Goal: Communication & Community: Ask a question

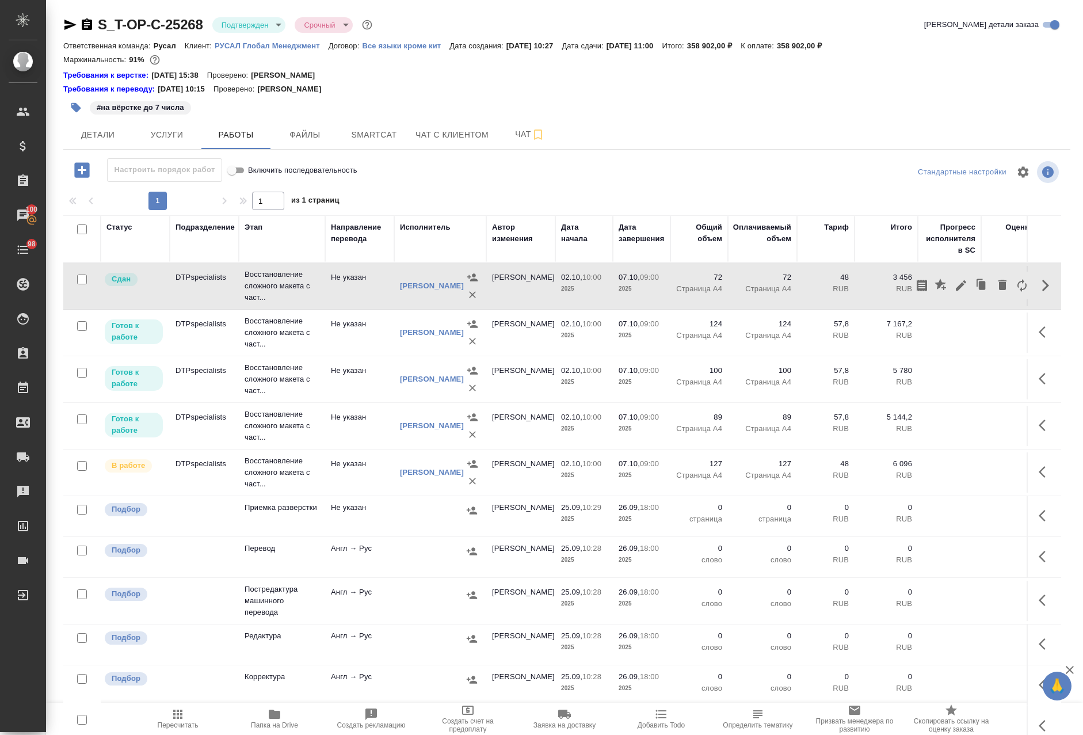
click at [350, 296] on td "Не указан" at bounding box center [359, 286] width 69 height 40
click at [515, 124] on button "Чат" at bounding box center [529, 134] width 69 height 29
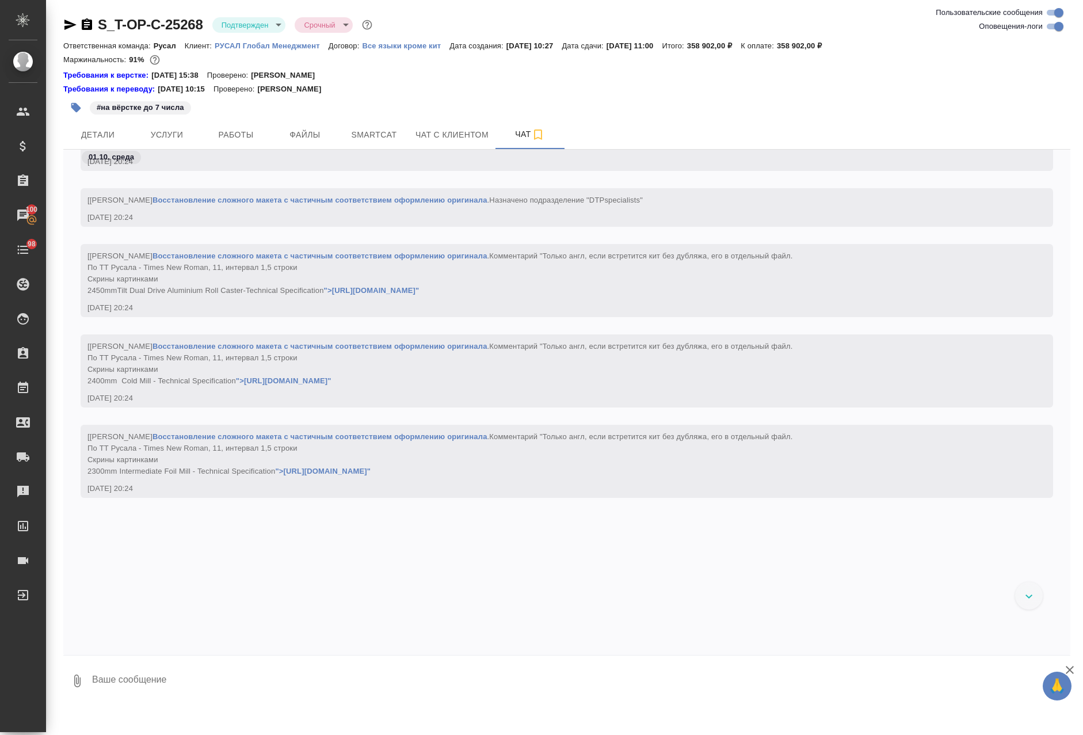
scroll to position [4498, 0]
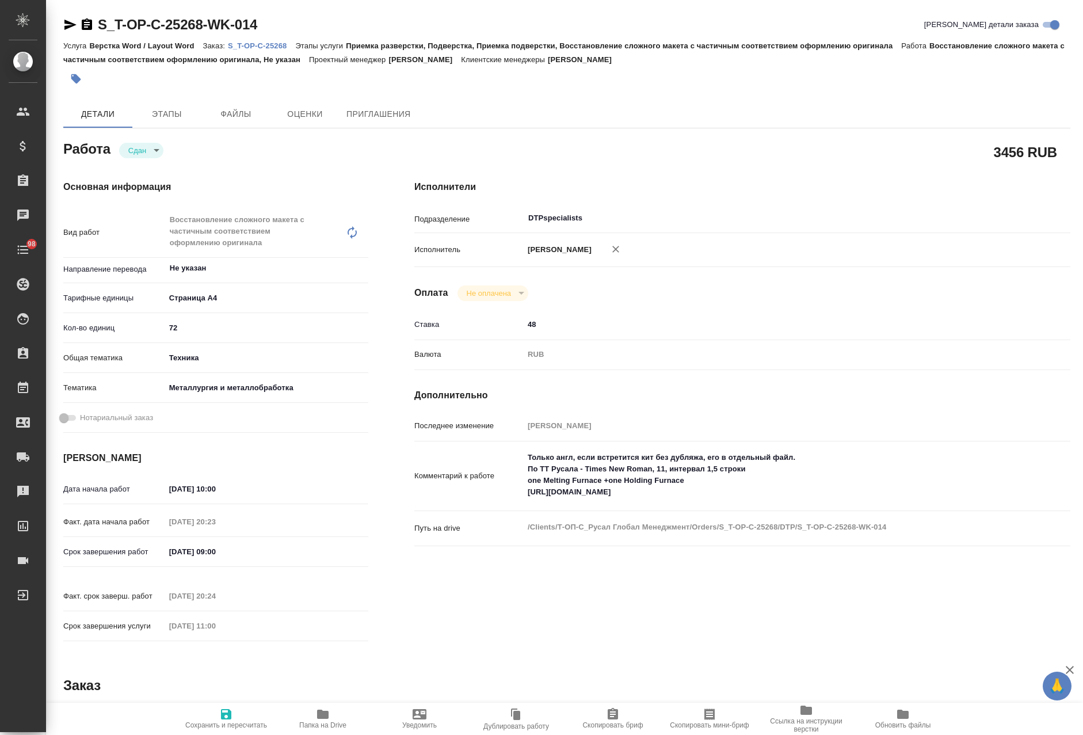
type textarea "x"
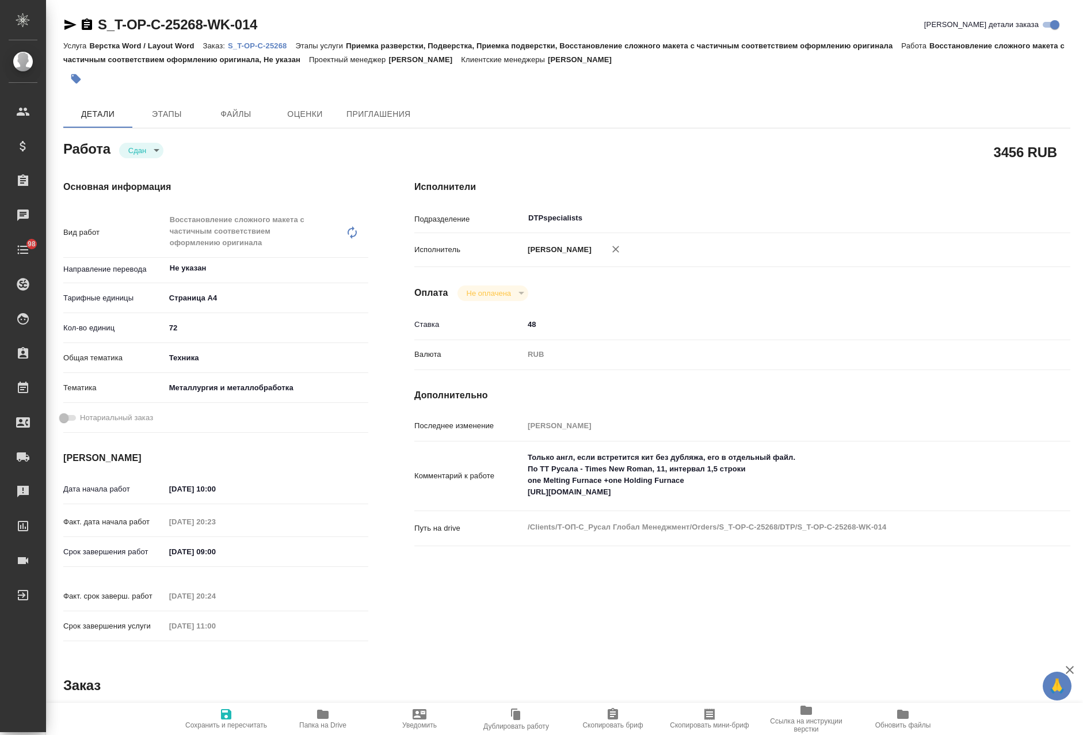
type textarea "x"
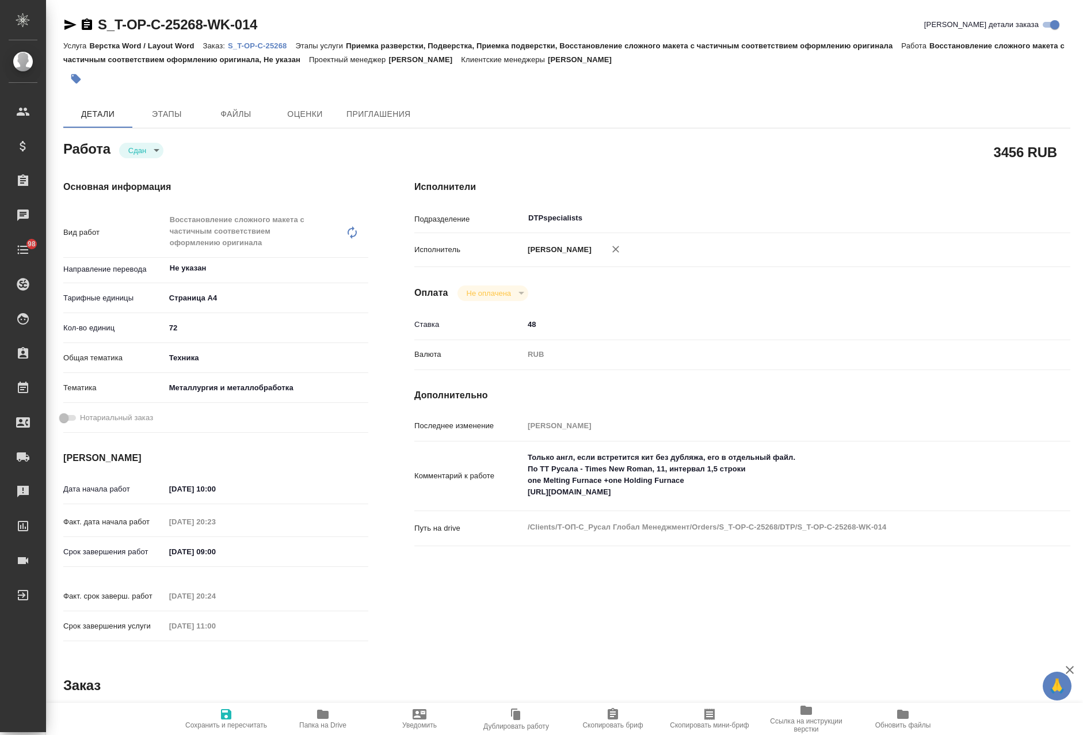
type textarea "x"
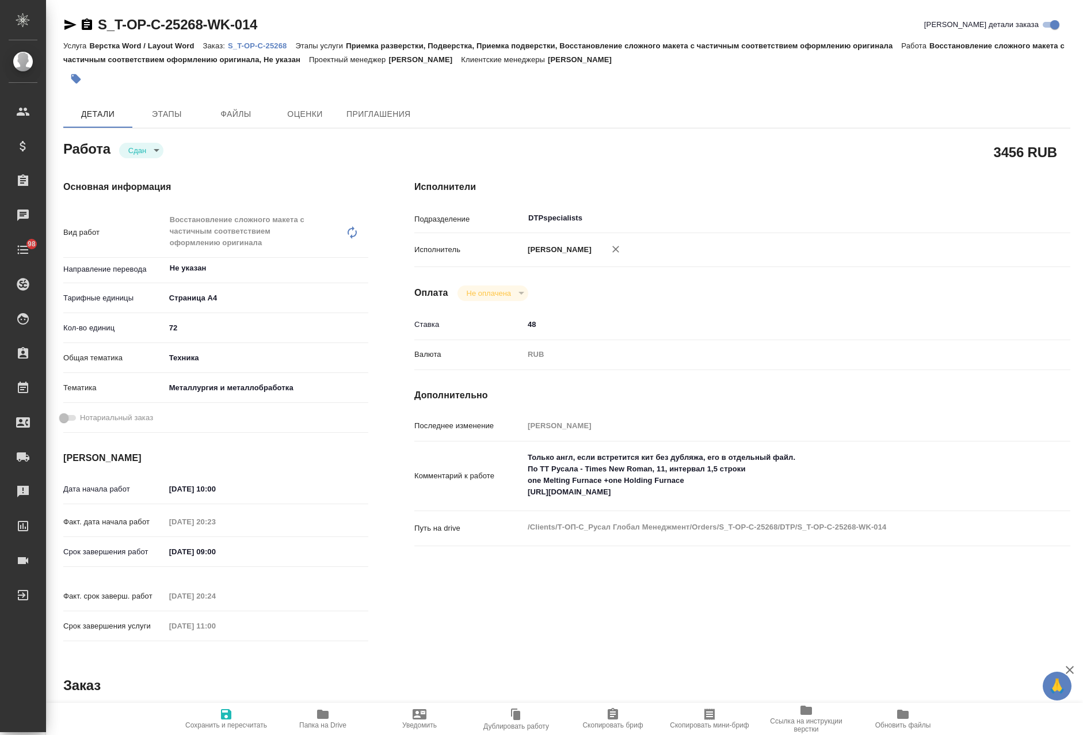
type textarea "x"
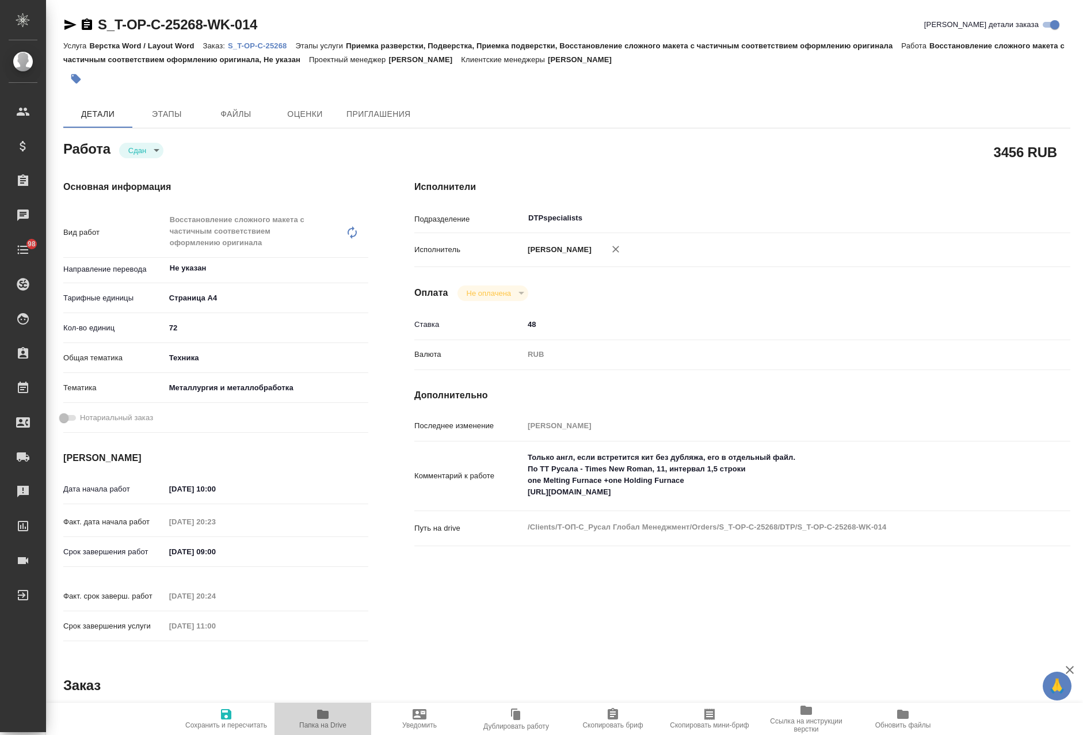
click at [331, 716] on span "Папка на Drive" at bounding box center [322, 718] width 83 height 22
type textarea "x"
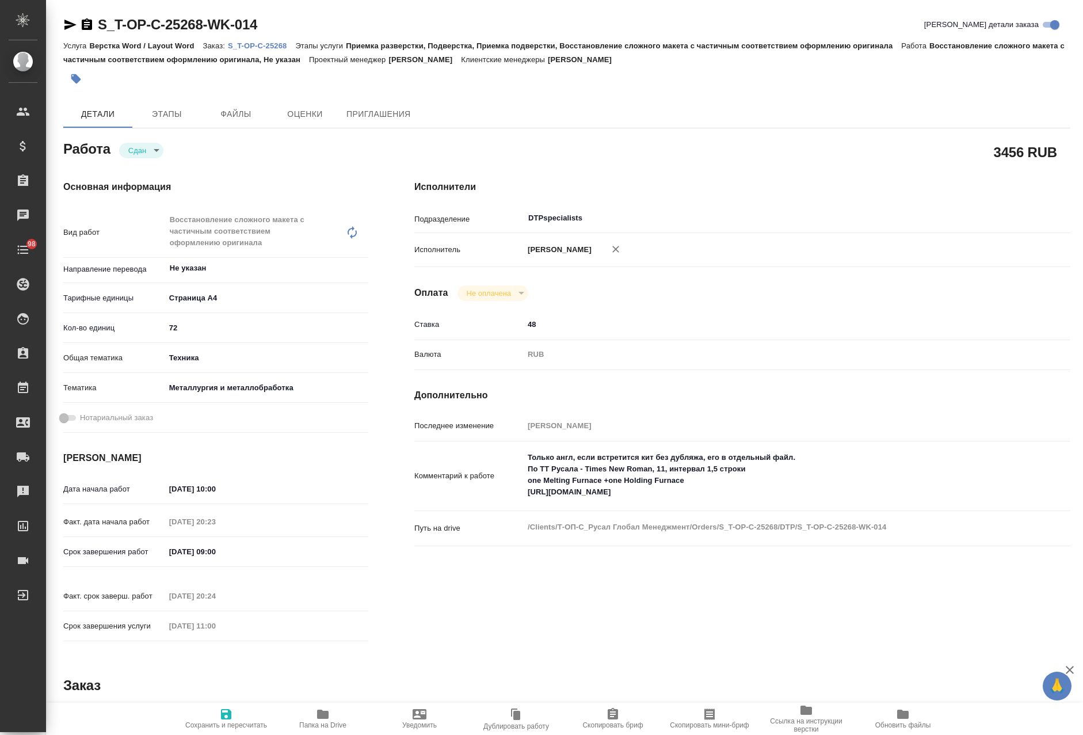
type textarea "x"
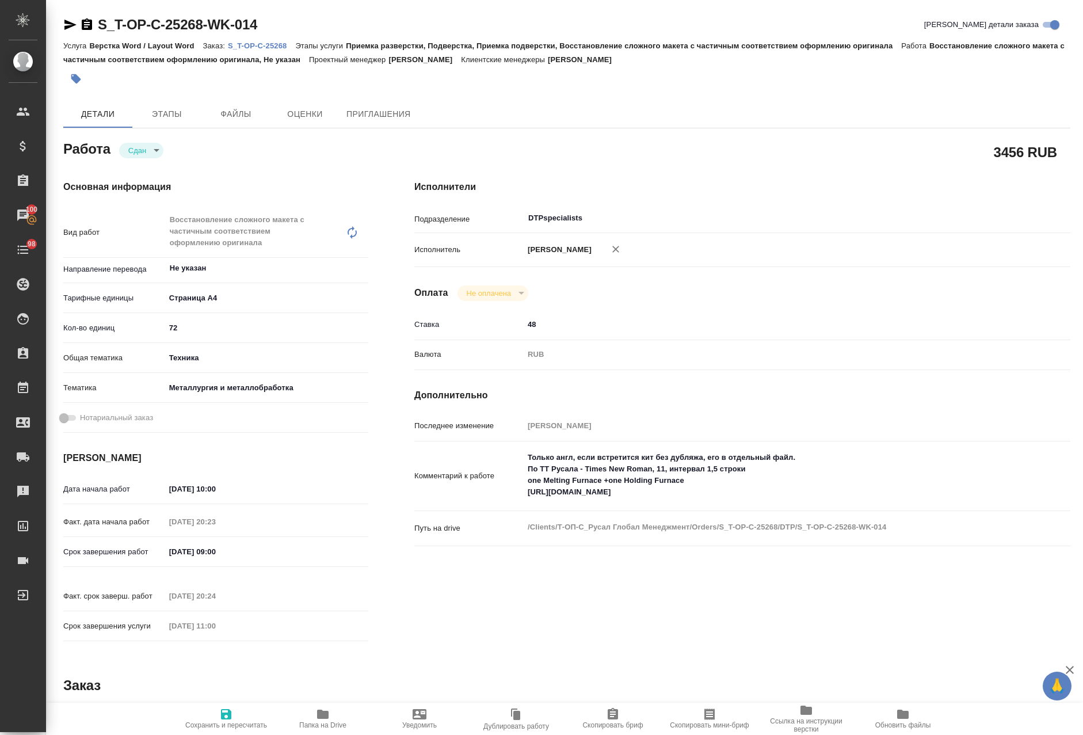
type textarea "x"
click at [267, 48] on p "S_T-OP-C-25268" at bounding box center [261, 45] width 67 height 9
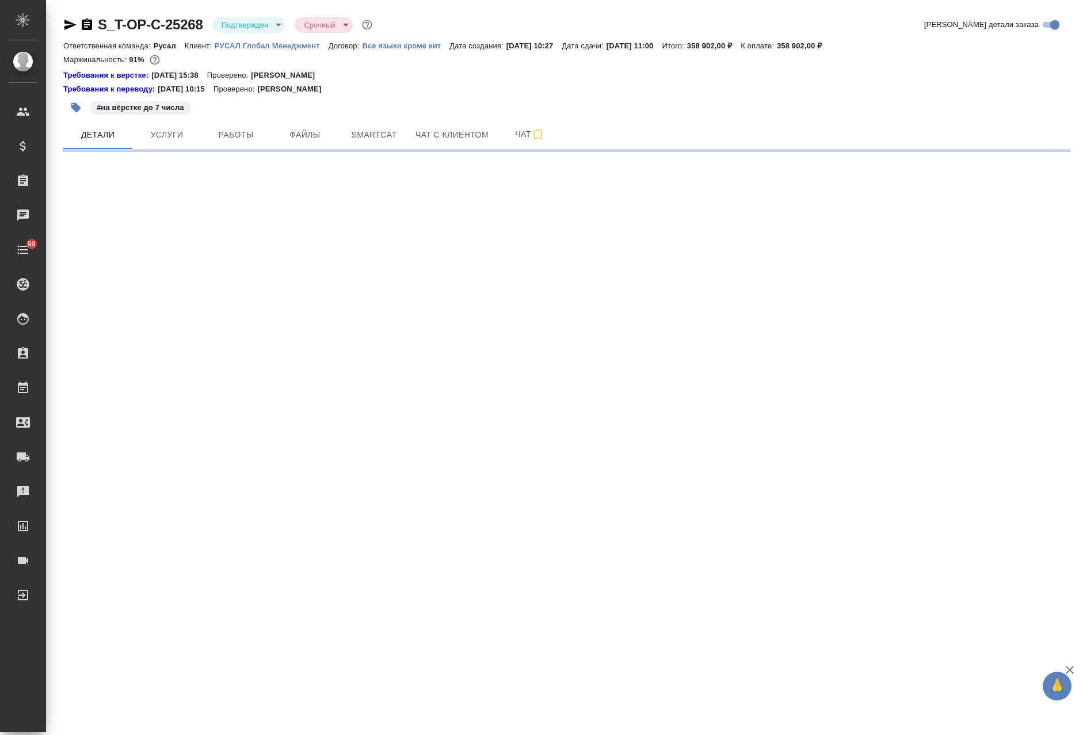
select select "RU"
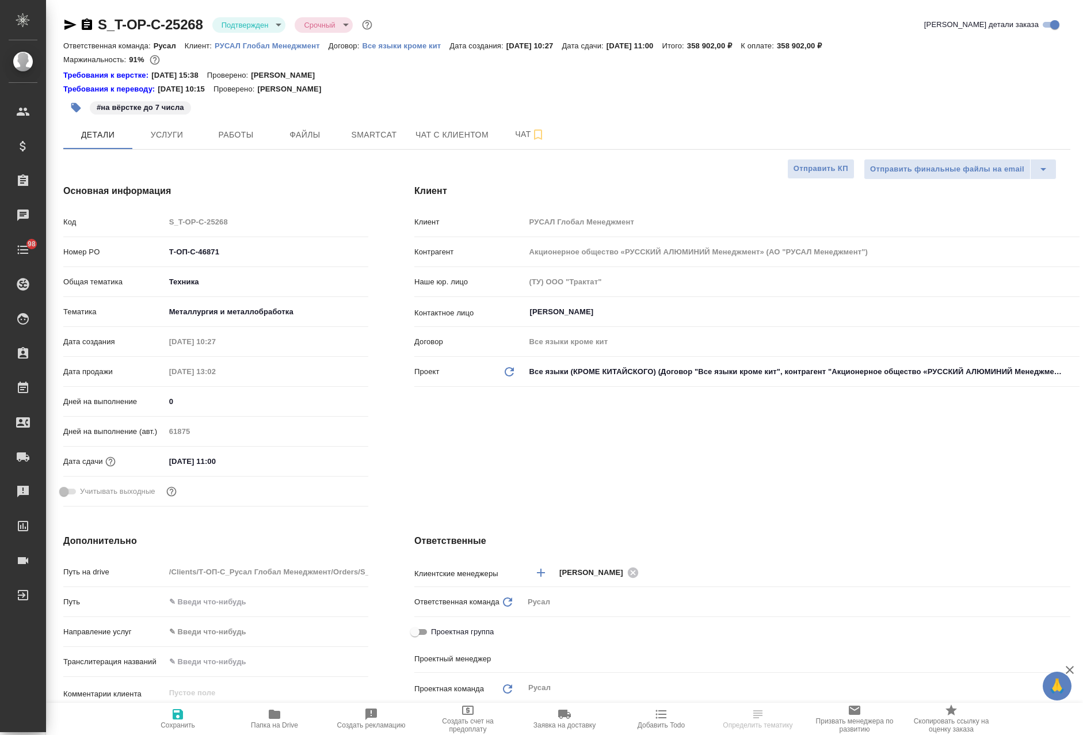
type textarea "x"
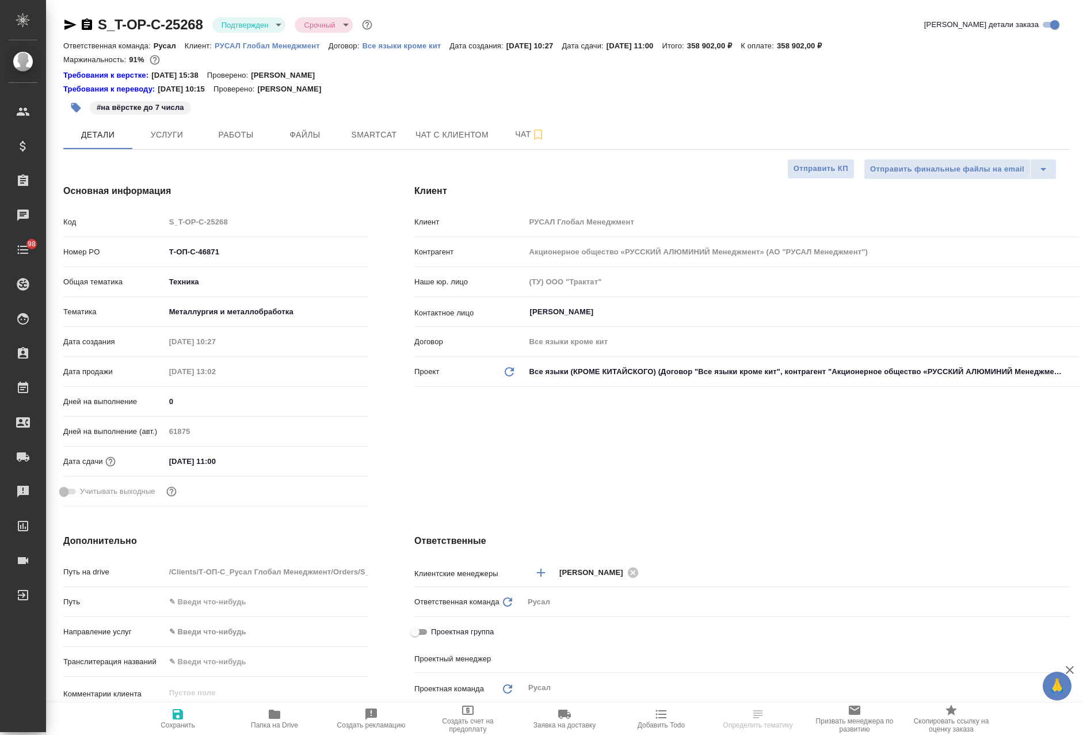
type textarea "x"
type input "Авдеенко Кирилл"
click at [514, 135] on span "Чат" at bounding box center [529, 134] width 55 height 14
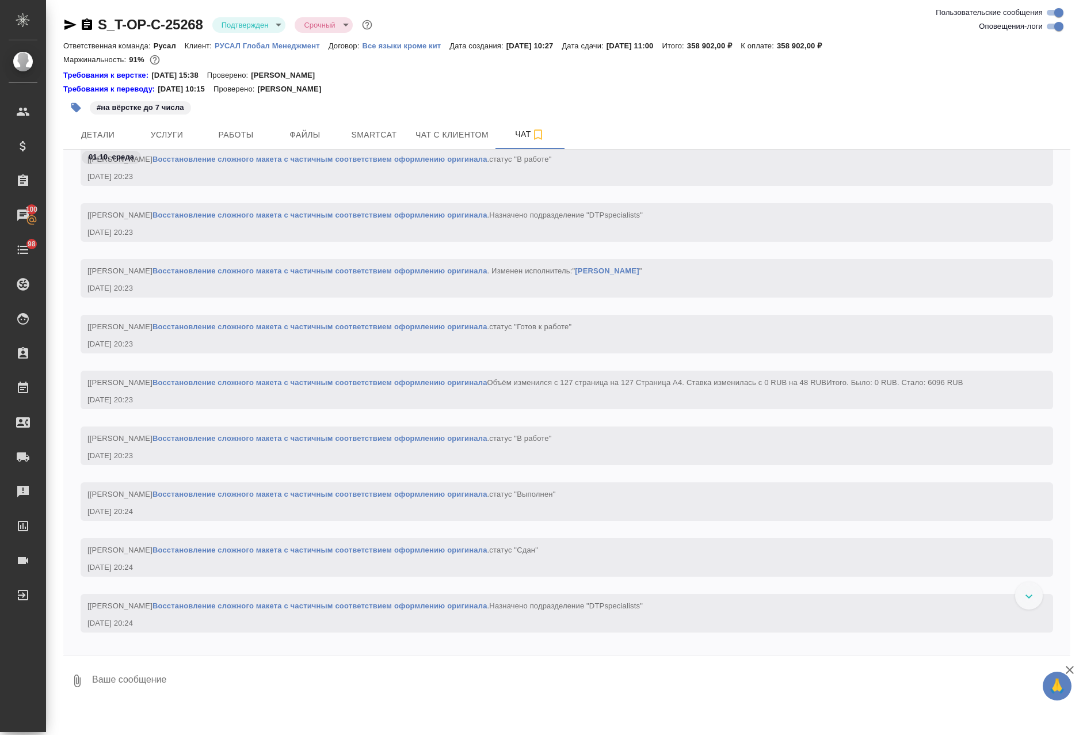
scroll to position [5607, 0]
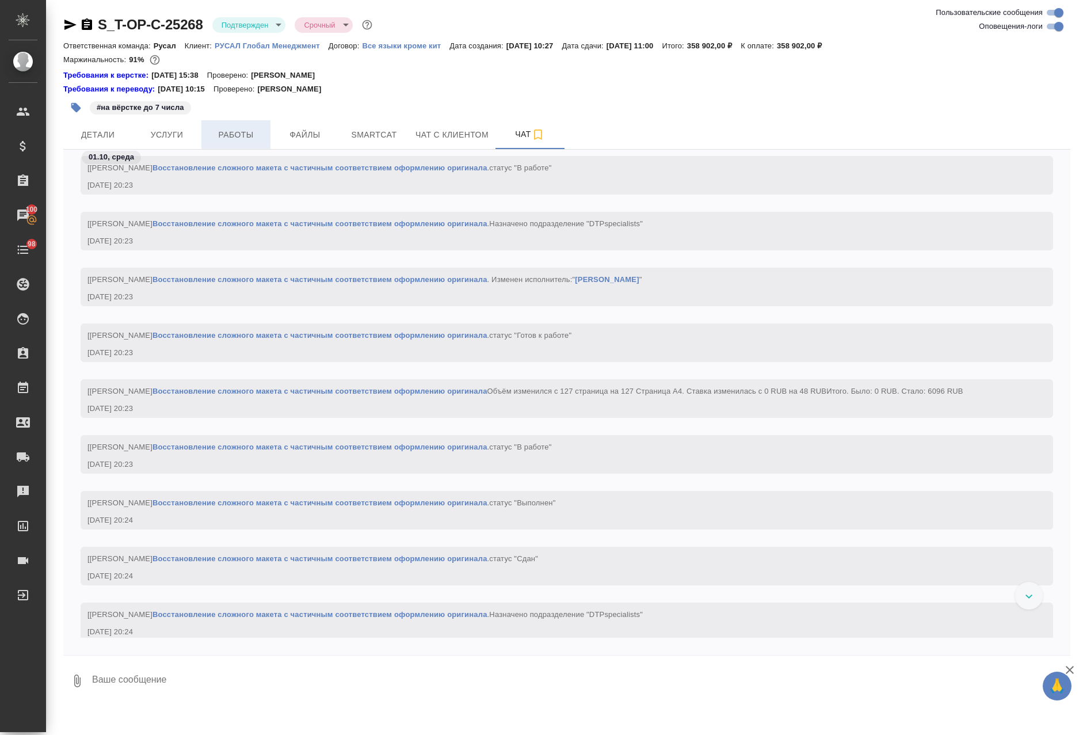
click at [258, 132] on span "Работы" at bounding box center [235, 135] width 55 height 14
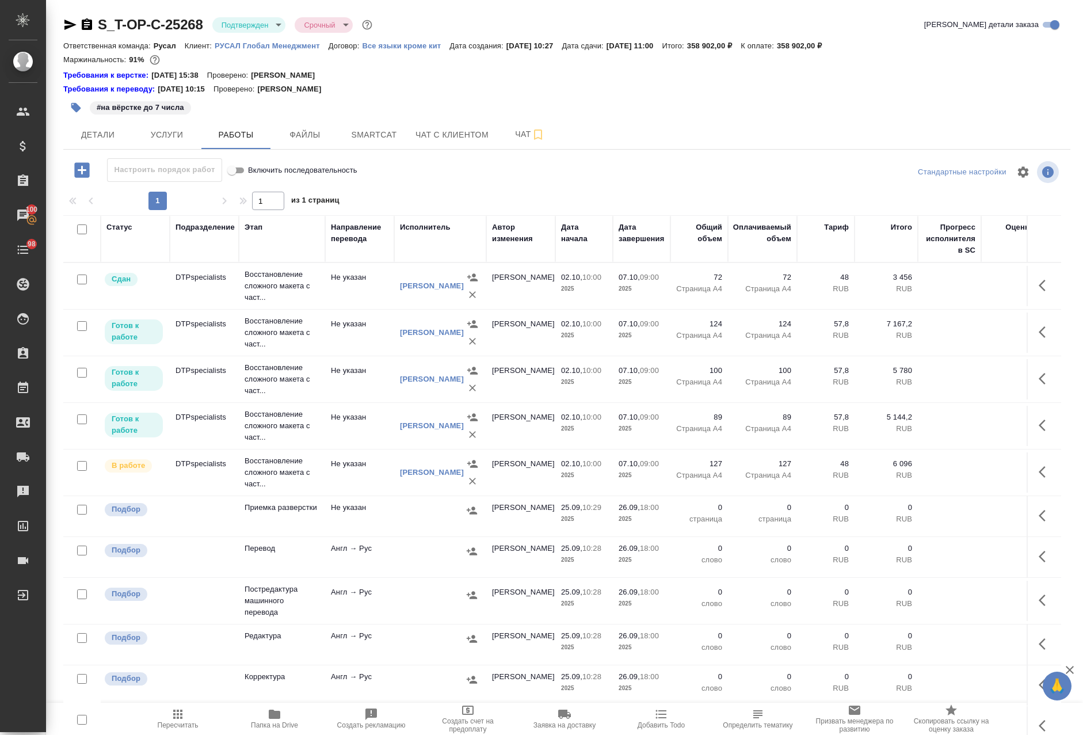
click at [281, 718] on icon "button" at bounding box center [275, 714] width 14 height 14
click at [226, 702] on button "Папка на Drive" at bounding box center [274, 718] width 97 height 32
click at [520, 132] on span "Чат" at bounding box center [529, 134] width 55 height 14
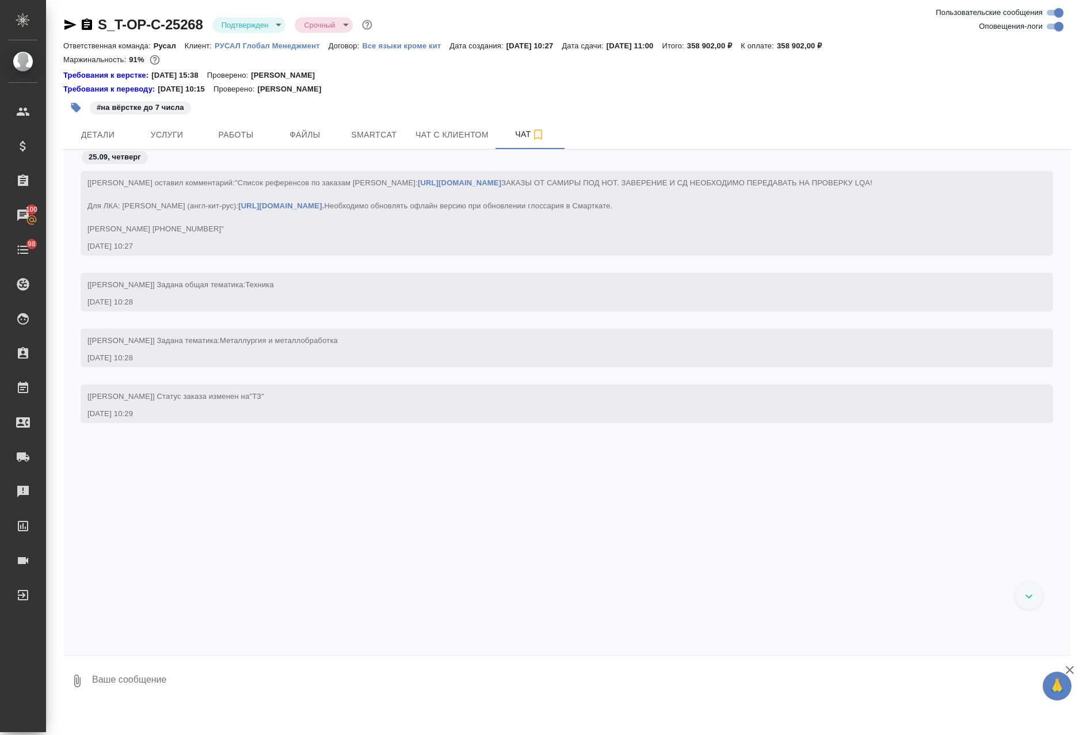
scroll to position [7548, 0]
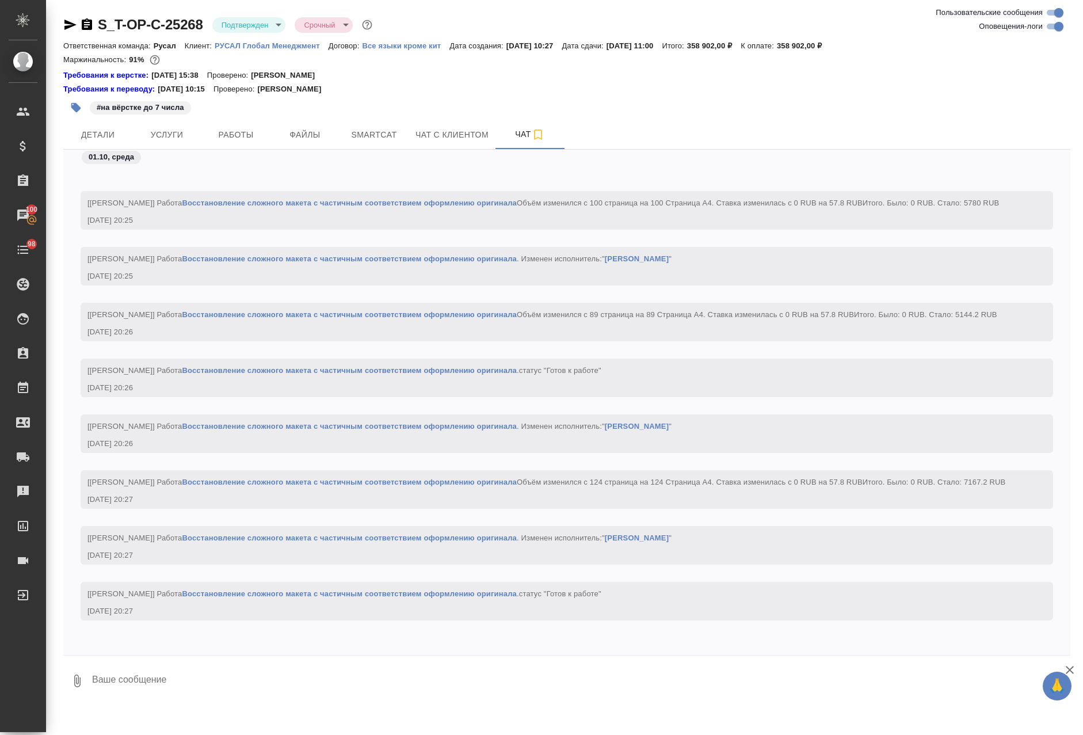
click at [124, 667] on textarea at bounding box center [580, 680] width 979 height 39
type textarea "в тз написано про требования, но нарушено буквально всё"
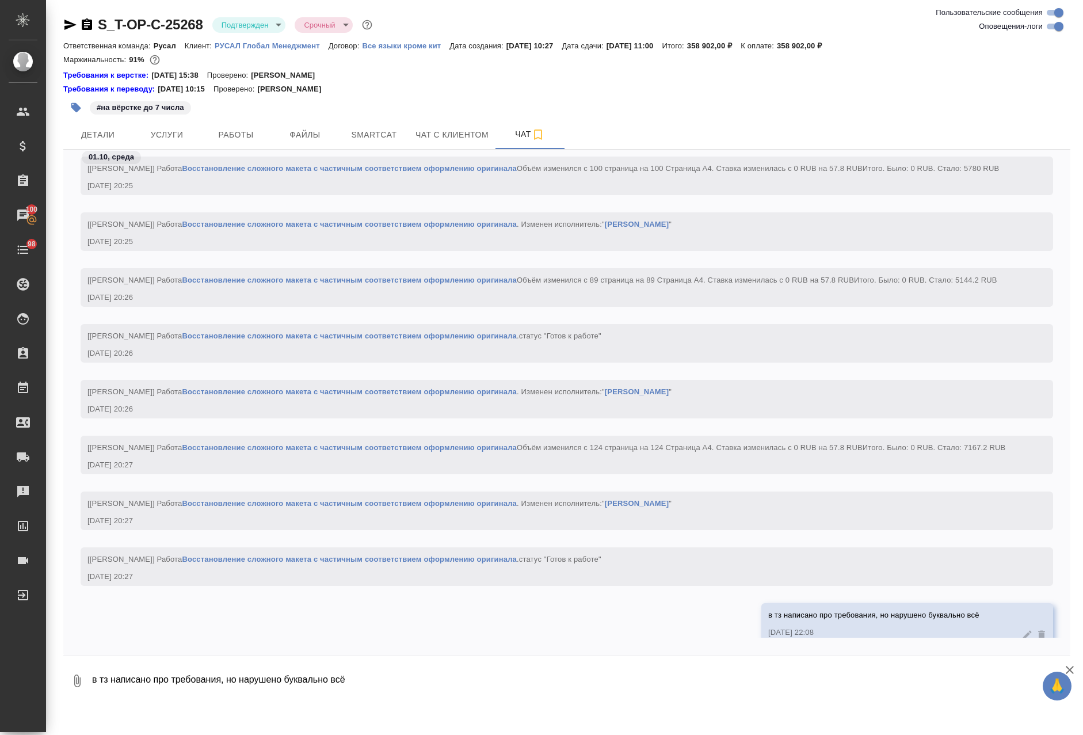
scroll to position [7604, 0]
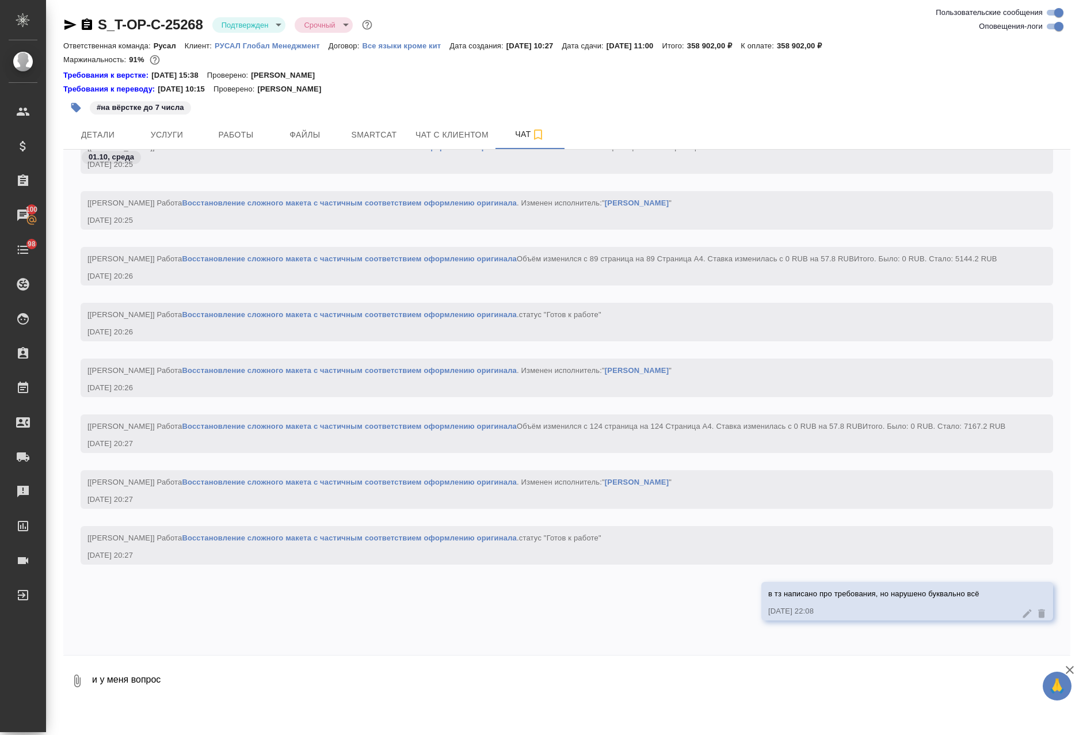
type textarea "и у меня вопрос"
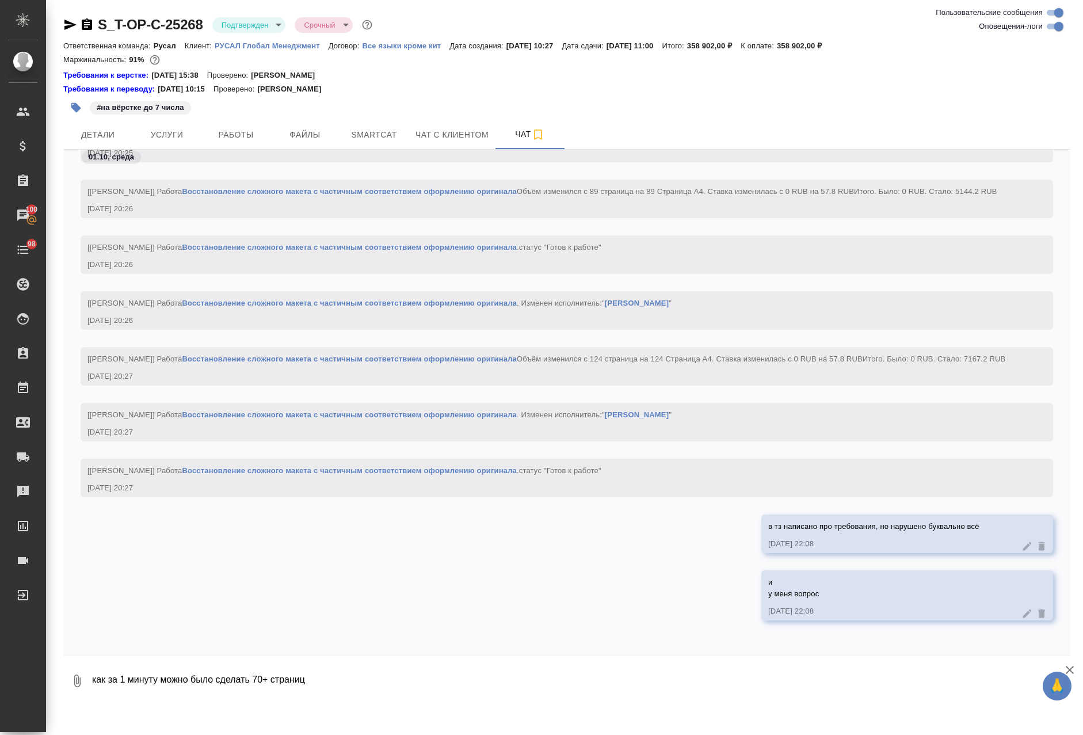
type textarea "как за 1 минуту можно было сделать 70+ страниц"
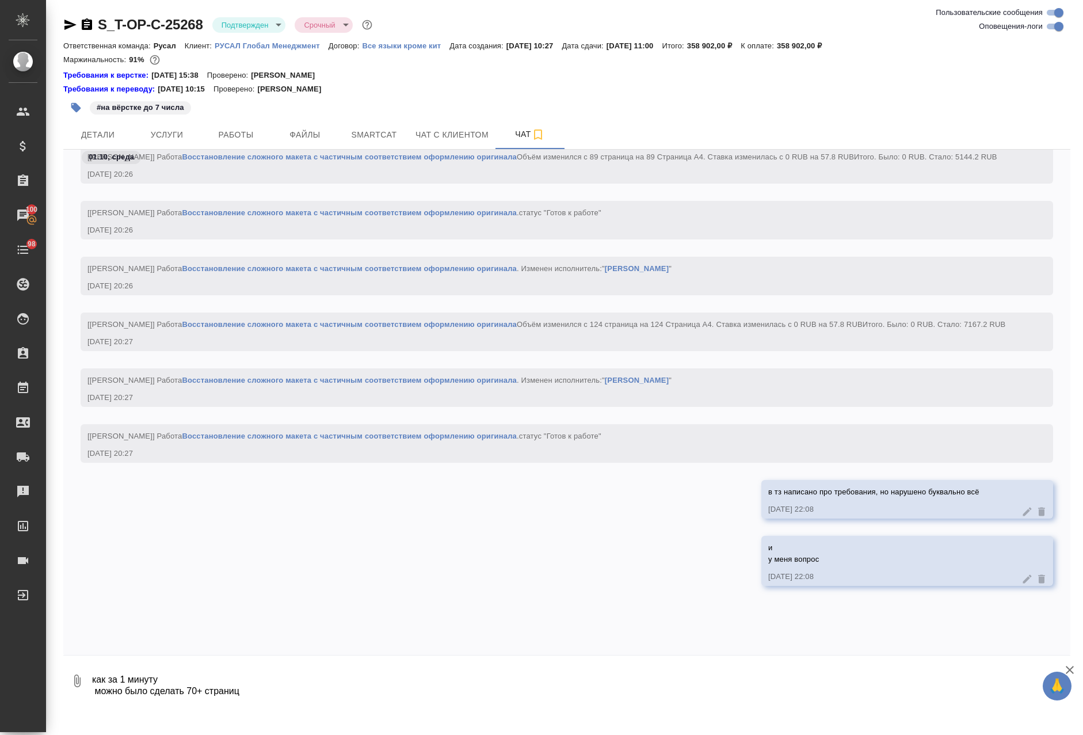
scroll to position [7738, 0]
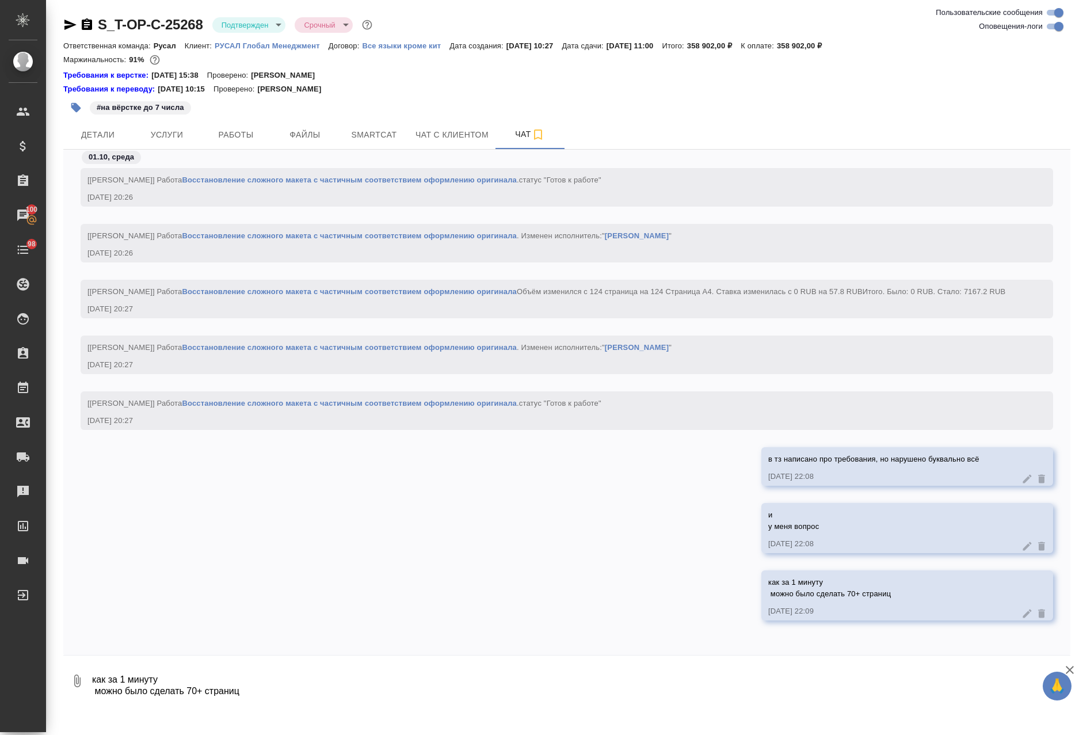
click at [1023, 549] on icon at bounding box center [1027, 545] width 9 height 9
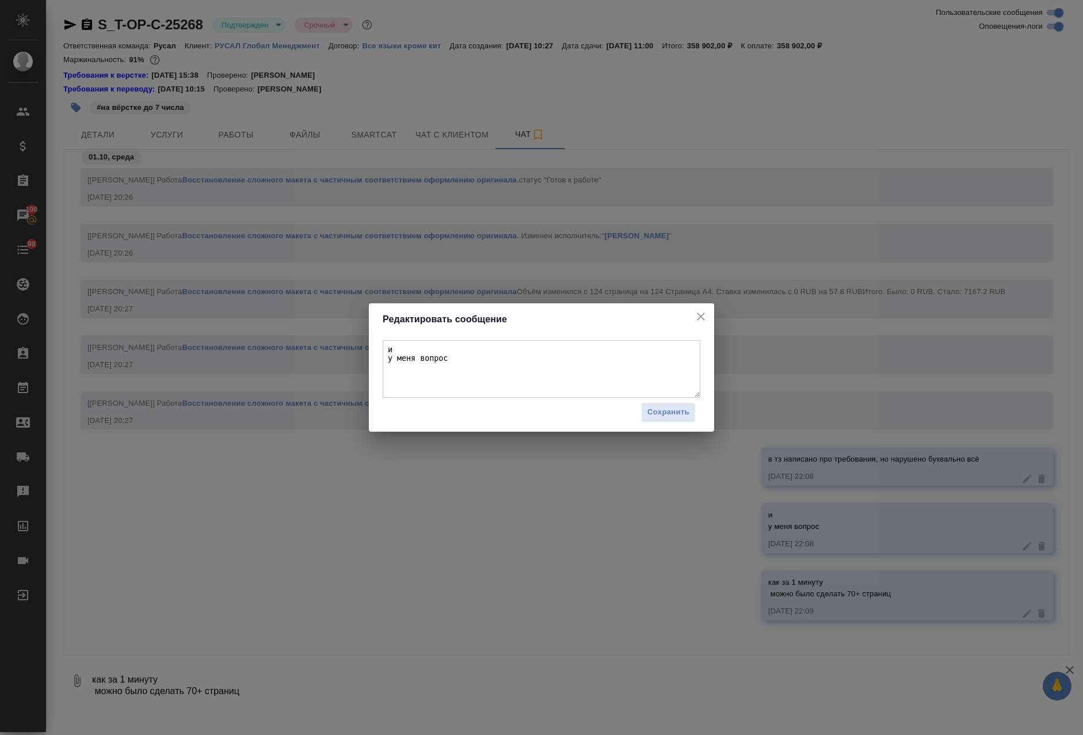
click at [474, 353] on textarea "и у меня вопрос" at bounding box center [542, 369] width 318 height 58
type textarea "и у меня вопрос"
click at [674, 408] on span "Сохранить" at bounding box center [668, 412] width 42 height 13
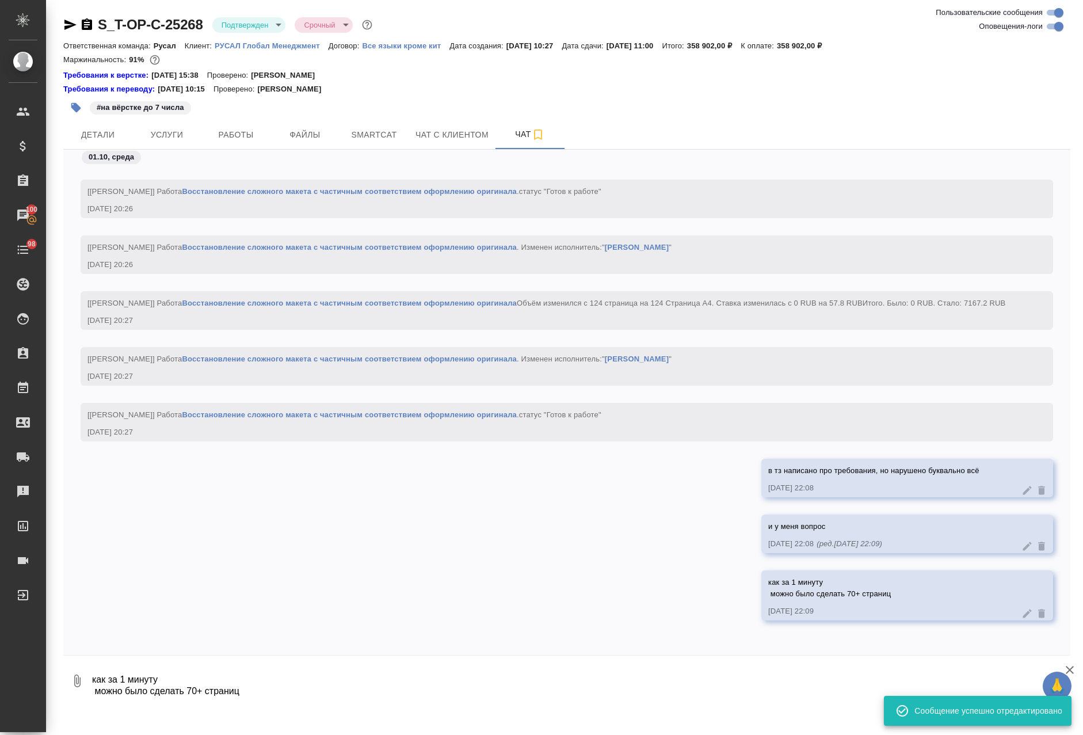
click at [1023, 613] on icon at bounding box center [1027, 613] width 9 height 9
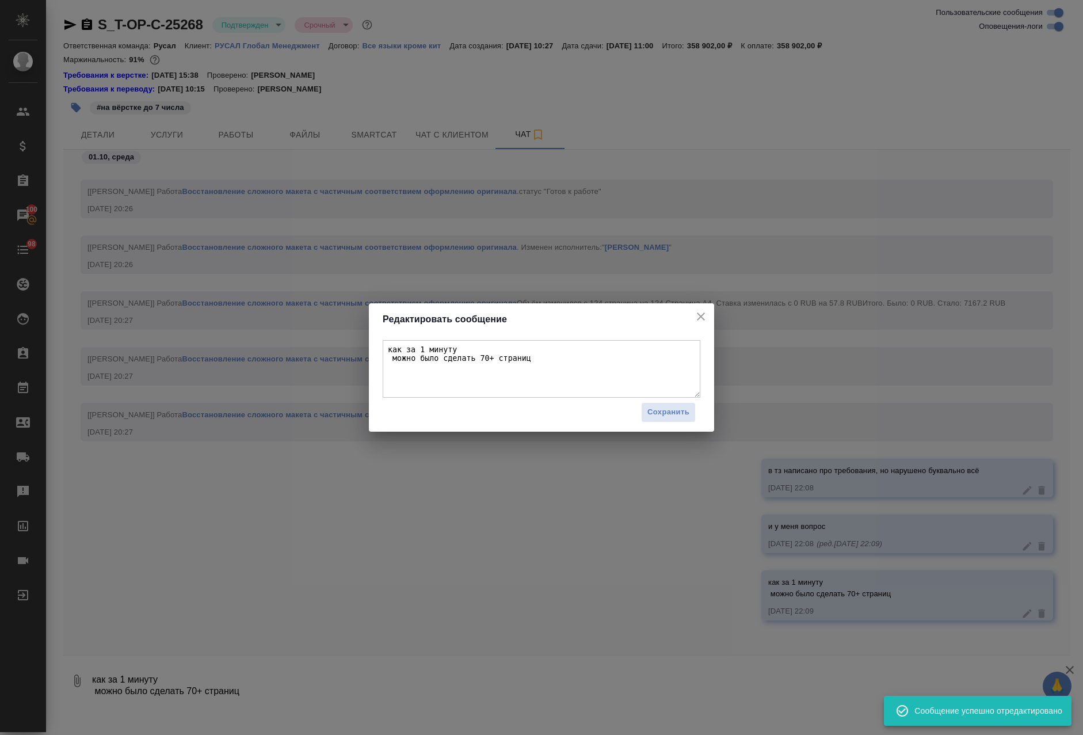
click at [541, 346] on textarea "как за 1 минуту можно было сделать 70+ страниц" at bounding box center [542, 369] width 318 height 58
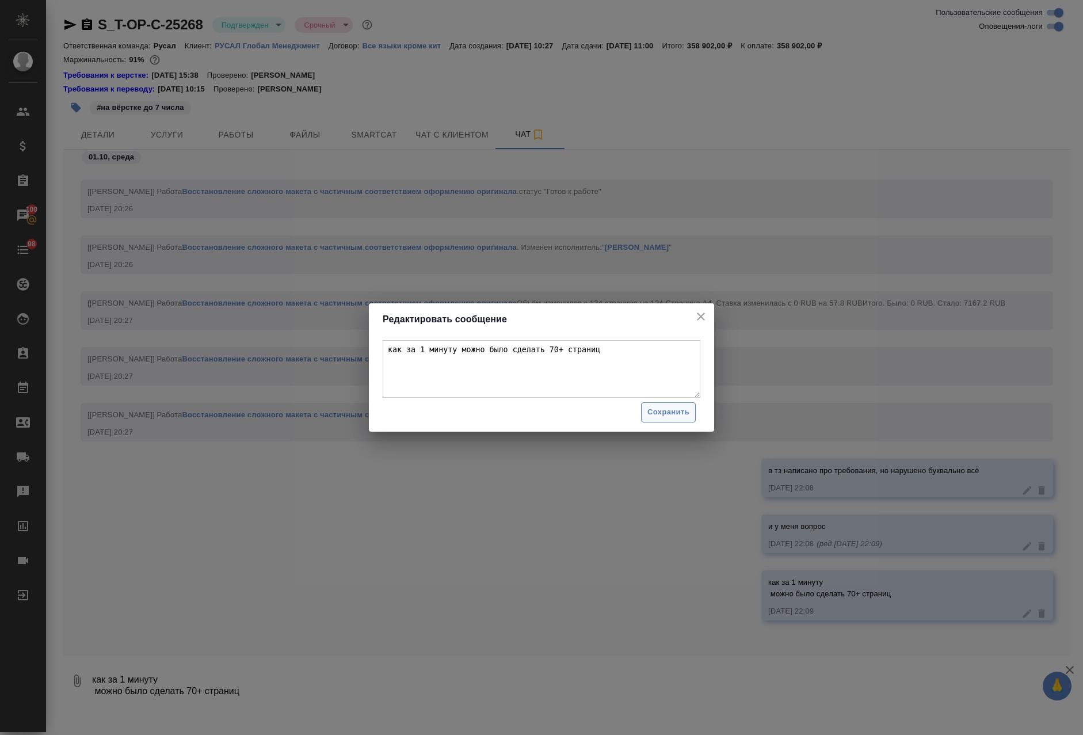
type textarea "как за 1 минуту можно было сделать 70+ страниц"
click at [670, 411] on span "Сохранить" at bounding box center [668, 412] width 42 height 13
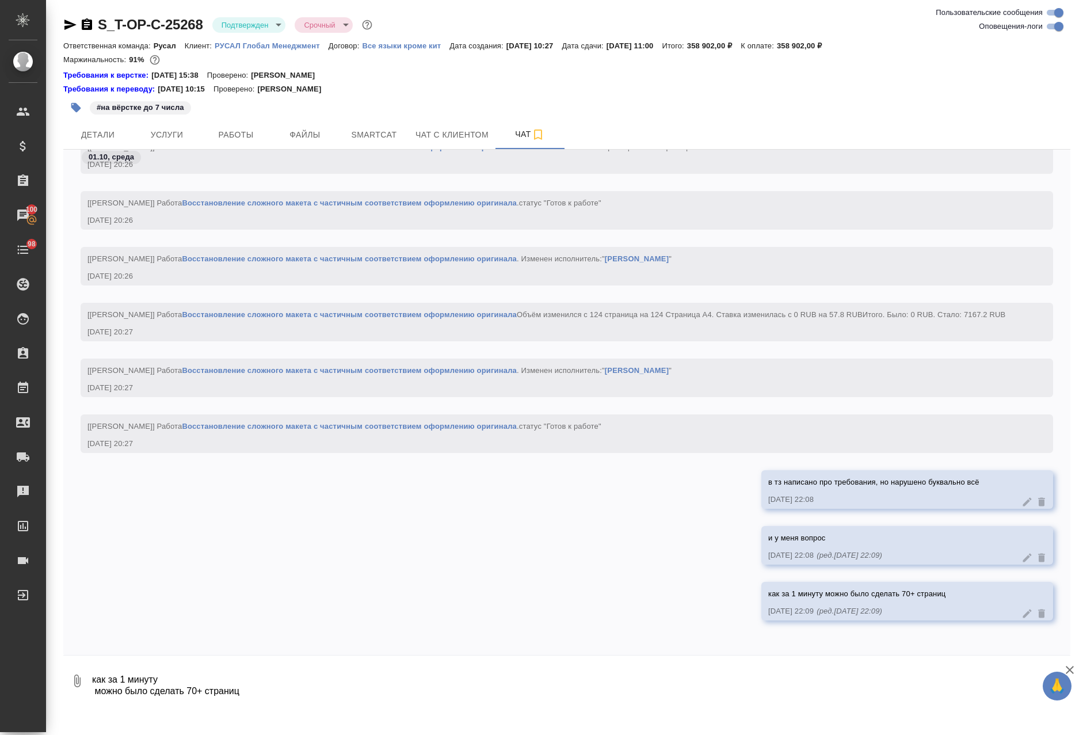
scroll to position [7439, 0]
click at [827, 689] on textarea "как за 1 минуту можно было сделать 70+ страниц" at bounding box center [580, 680] width 979 height 39
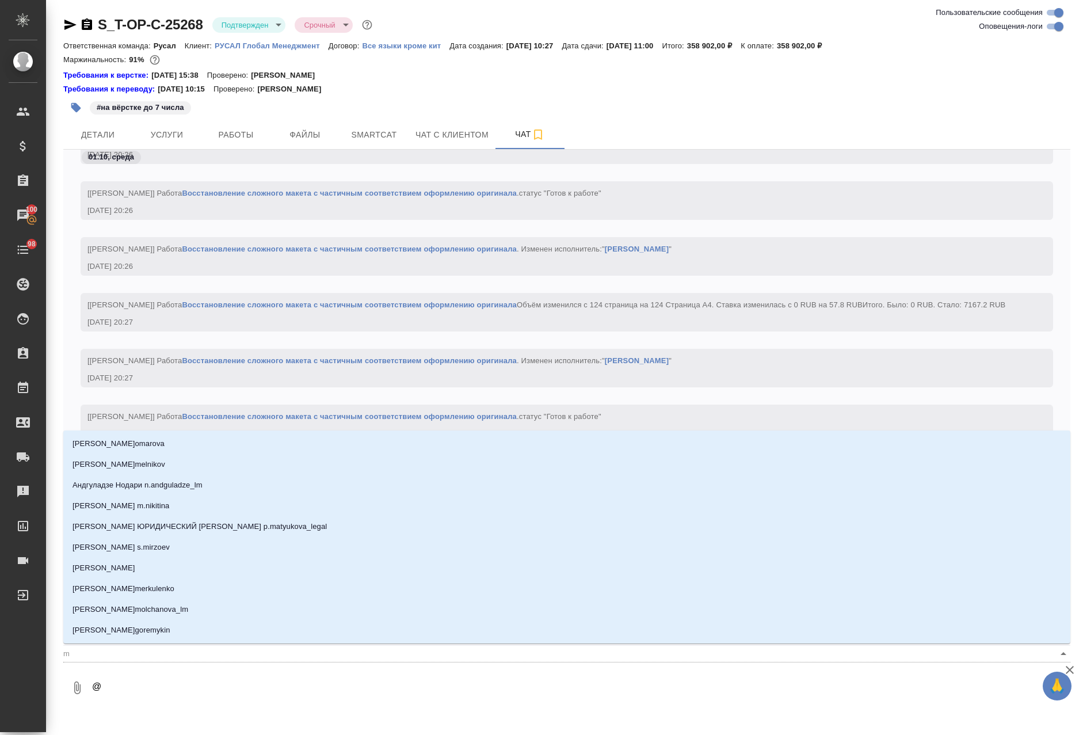
type textarea "@m"
type input "m"
type textarea "@ma"
type input "ma"
type textarea "@mal"
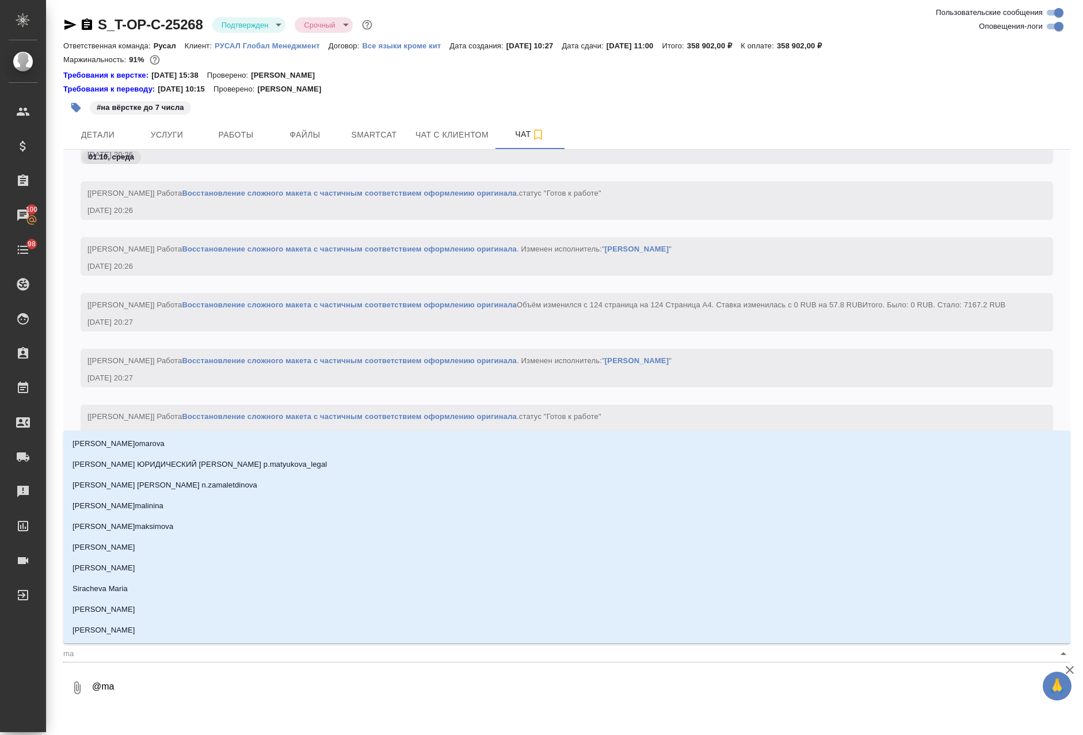
type input "mal"
type textarea "@malo"
type input "malo"
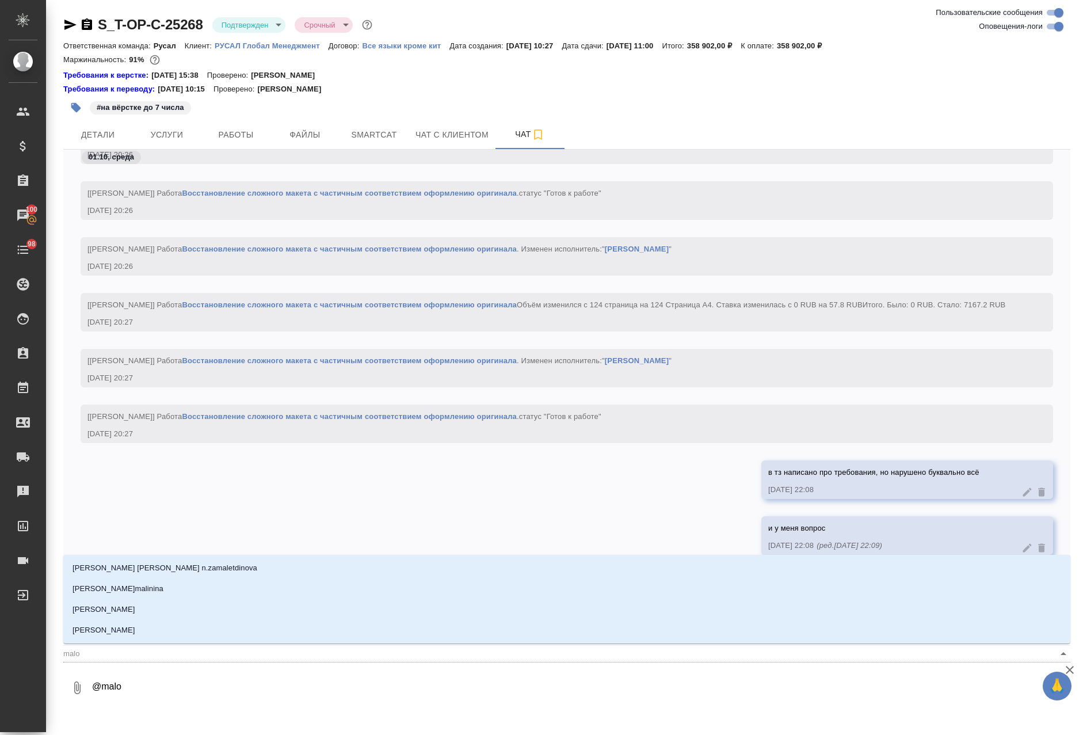
type textarea "@mal"
type input "mal"
type textarea "@ma"
type input "ma"
type textarea "@m"
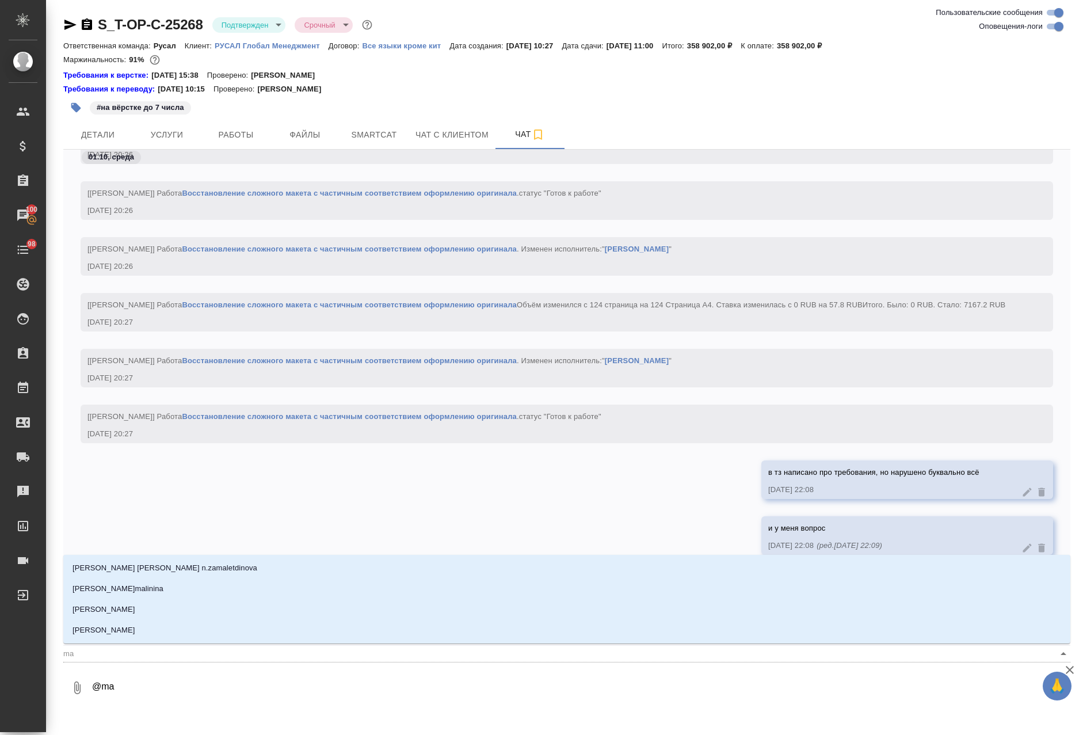
type input "m"
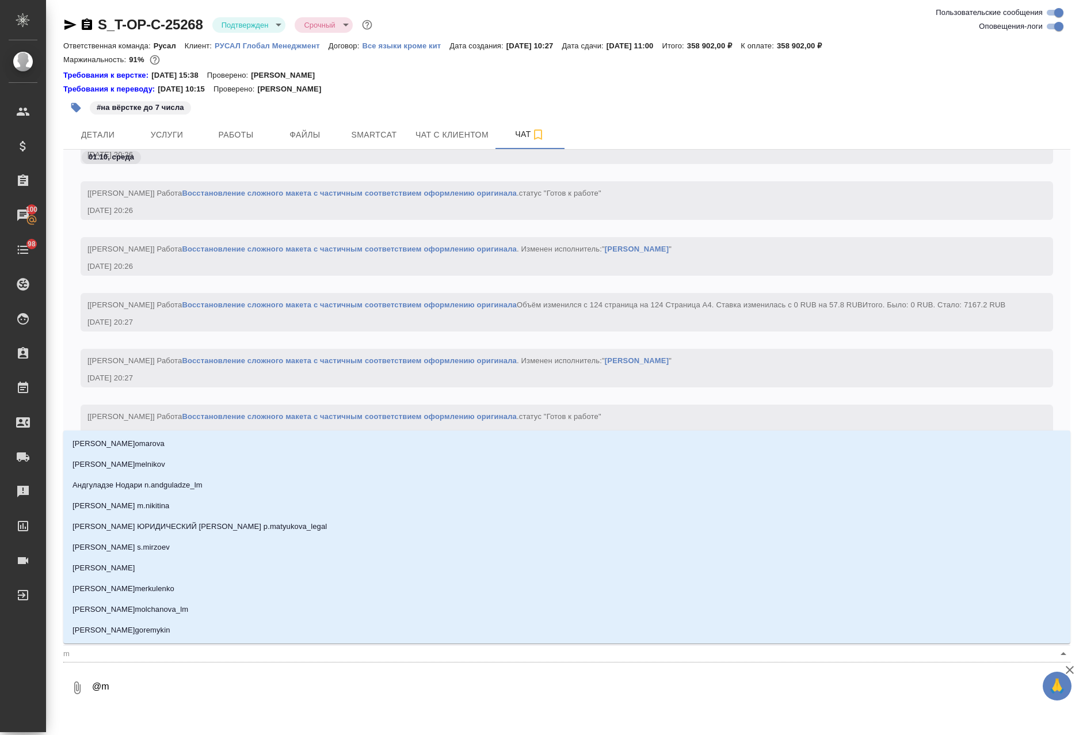
type textarea "@"
type textarea "@е"
type input "е"
type textarea "@ек"
type input "ек"
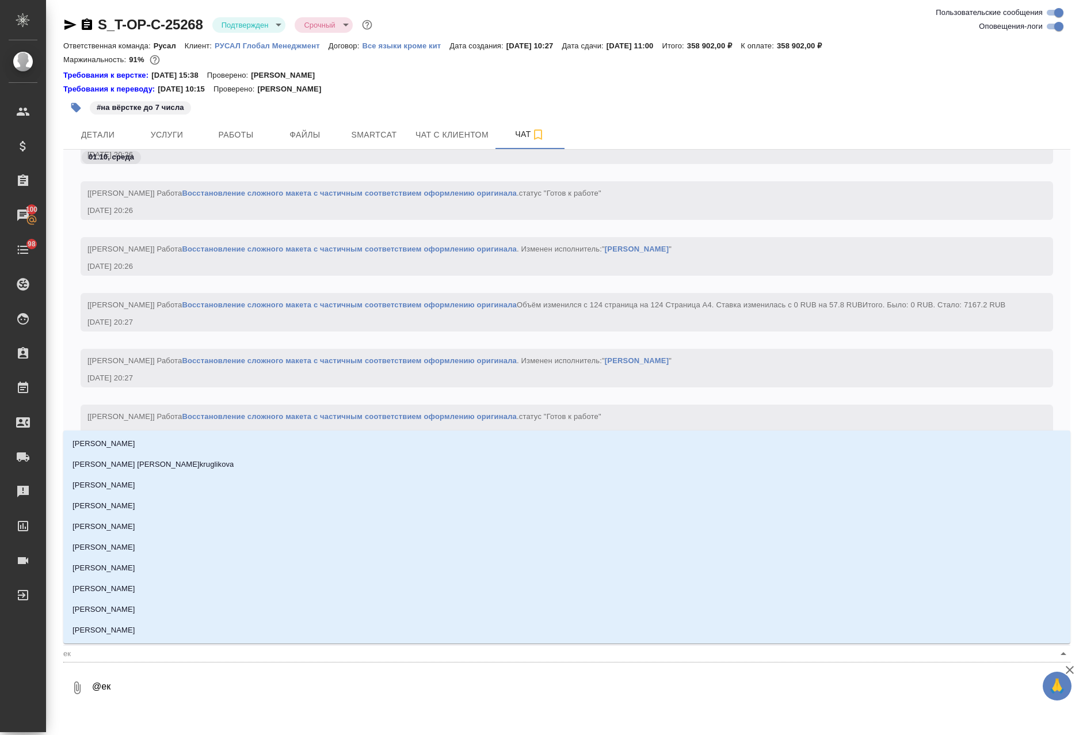
type textarea "@ека"
type input "ека"
type textarea "@екат"
type input "екат"
type textarea "@екате"
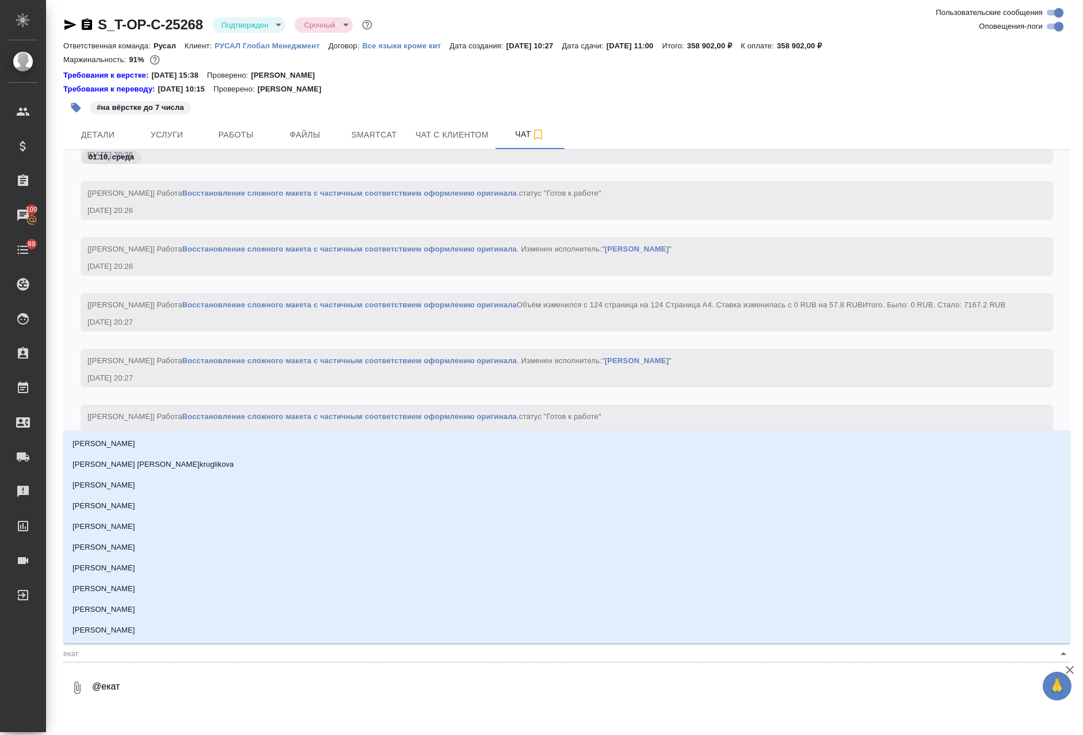
type input "екате"
click at [291, 501] on li "[PERSON_NAME]" at bounding box center [566, 505] width 1007 height 21
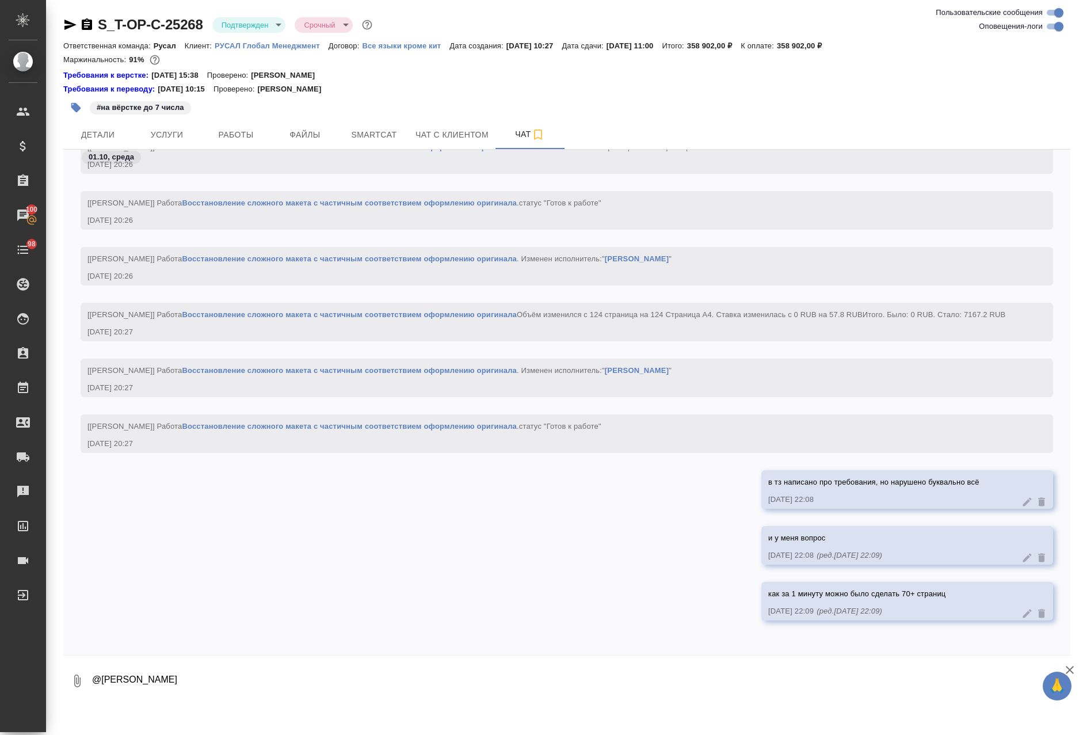
click at [885, 673] on textarea "@Малофеева Екатерина" at bounding box center [571, 680] width 960 height 39
type textarea "@Малофеева Екатерина"
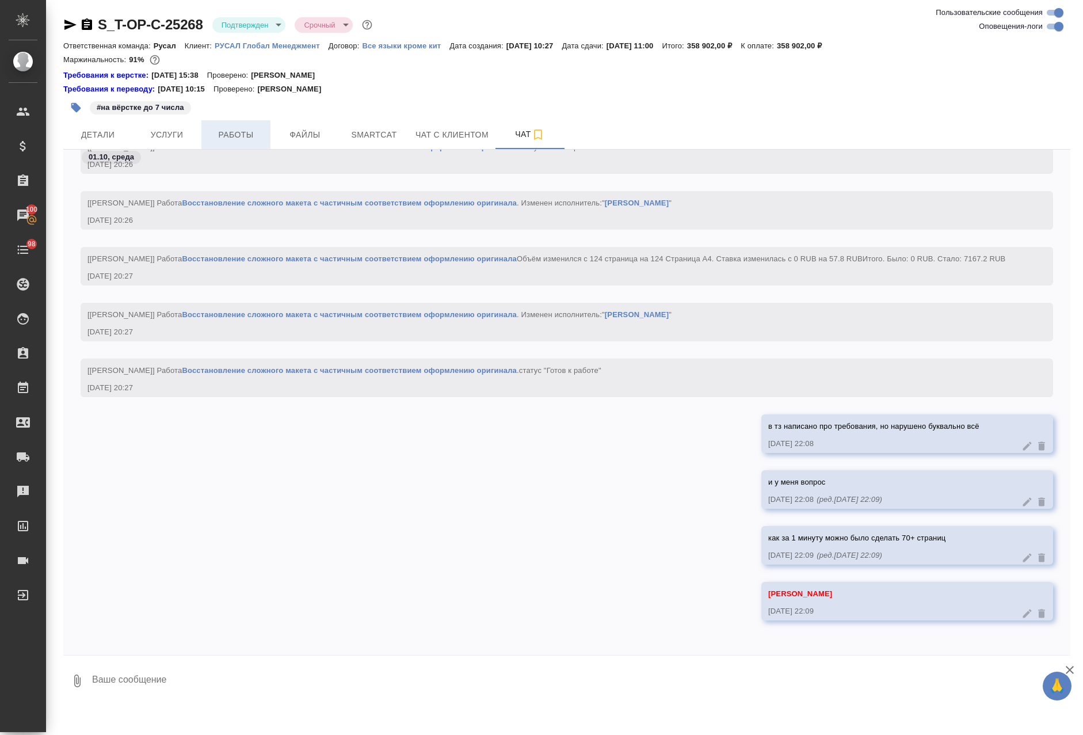
click at [245, 130] on span "Работы" at bounding box center [235, 135] width 55 height 14
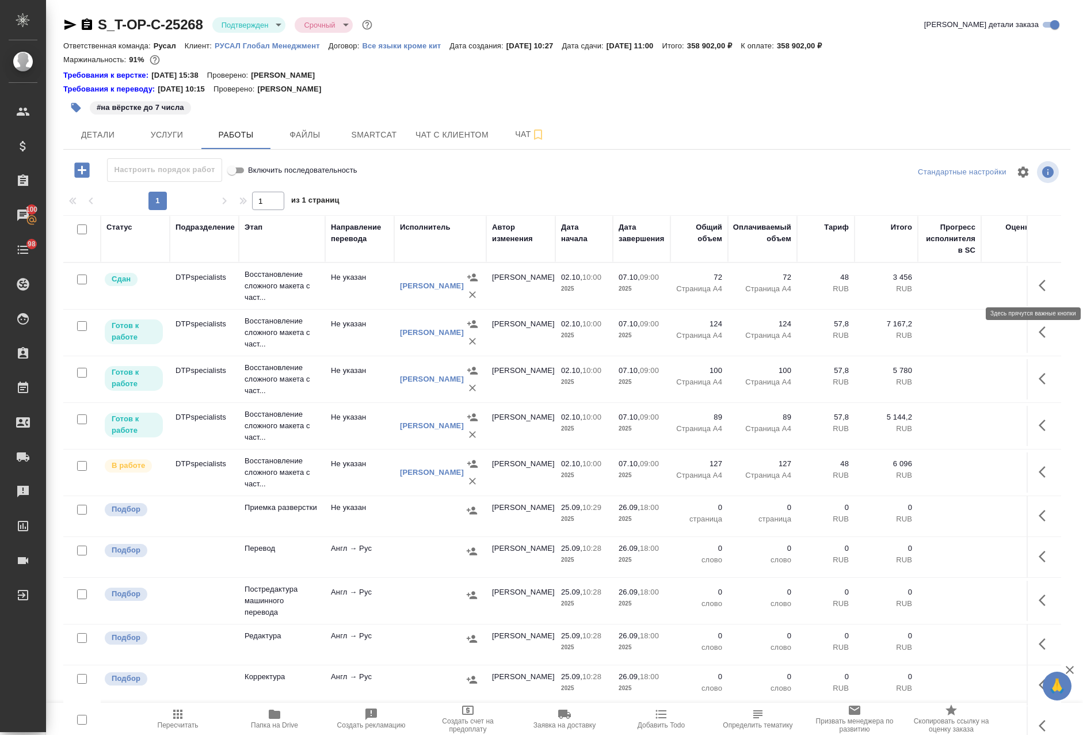
click at [1038, 284] on icon "button" at bounding box center [1045, 285] width 14 height 14
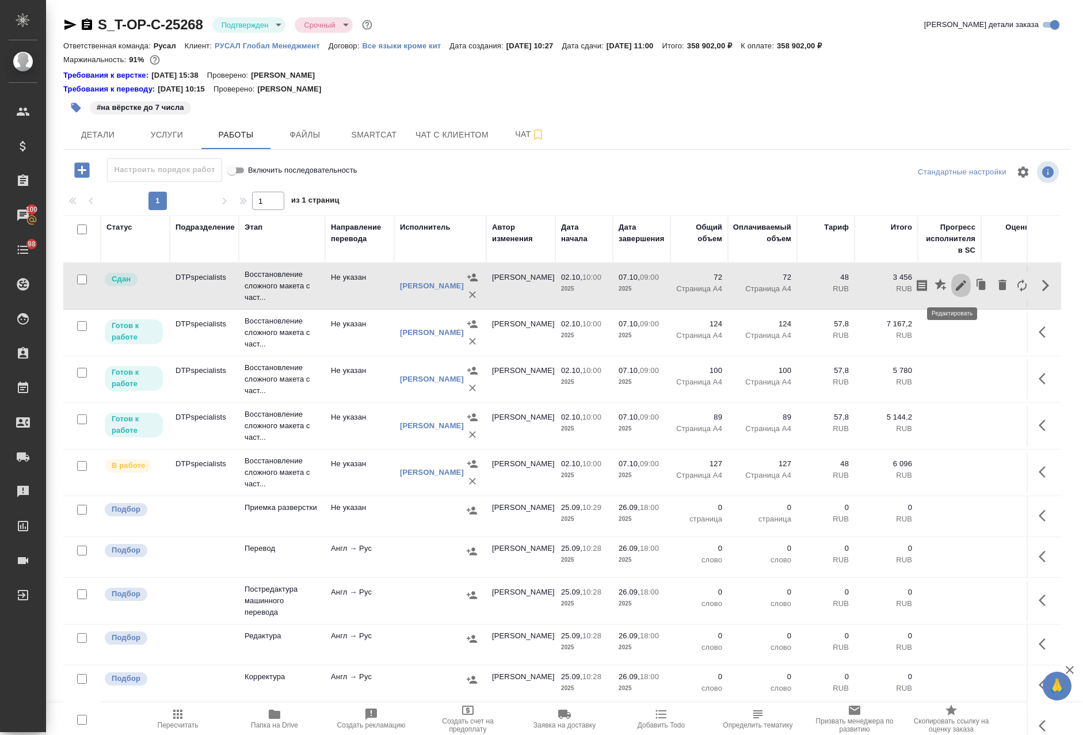
click at [954, 287] on icon "button" at bounding box center [961, 285] width 14 height 14
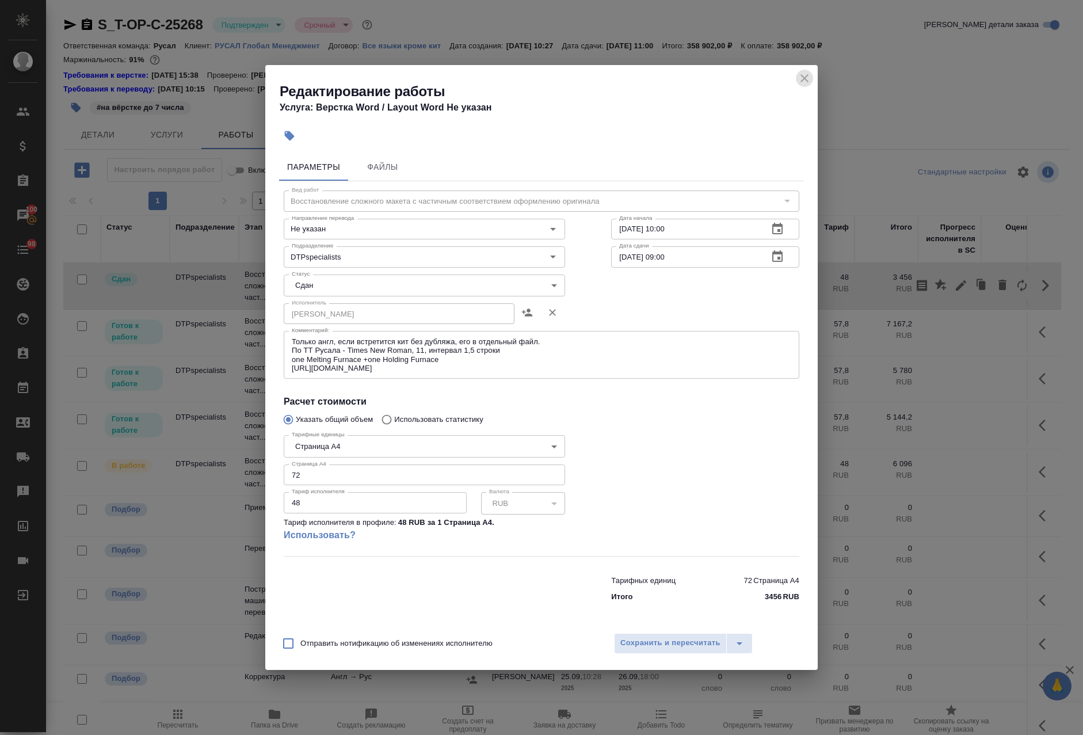
click at [805, 75] on icon "close" at bounding box center [804, 78] width 14 height 14
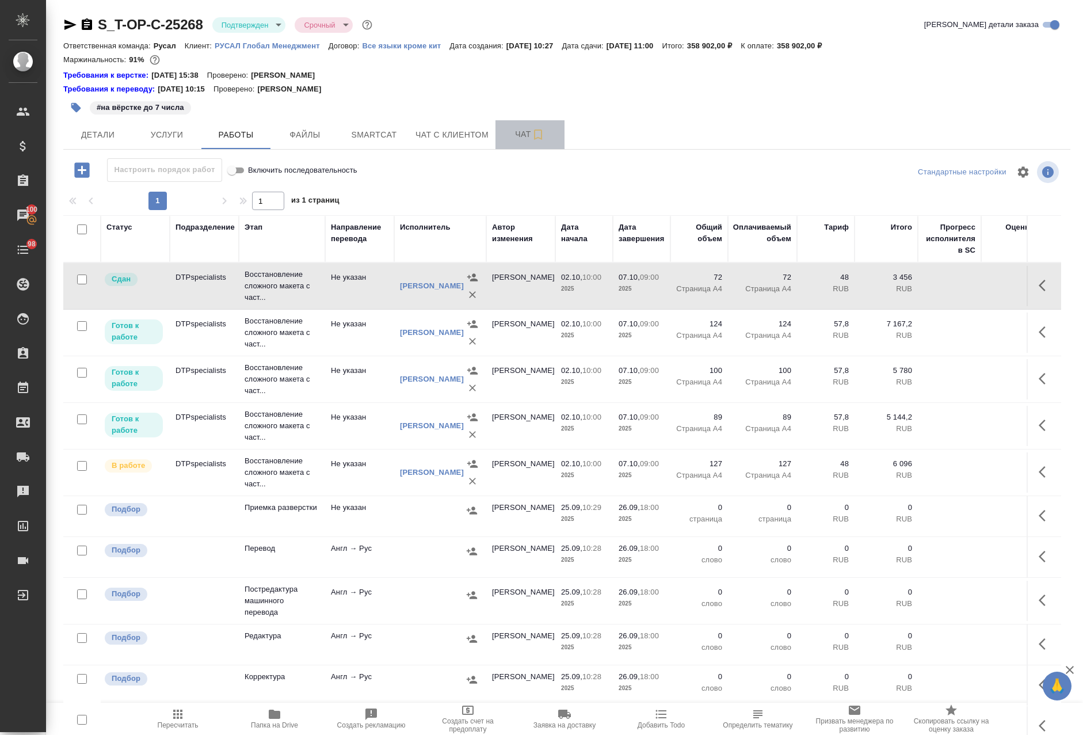
click at [513, 129] on span "Чат" at bounding box center [529, 134] width 55 height 14
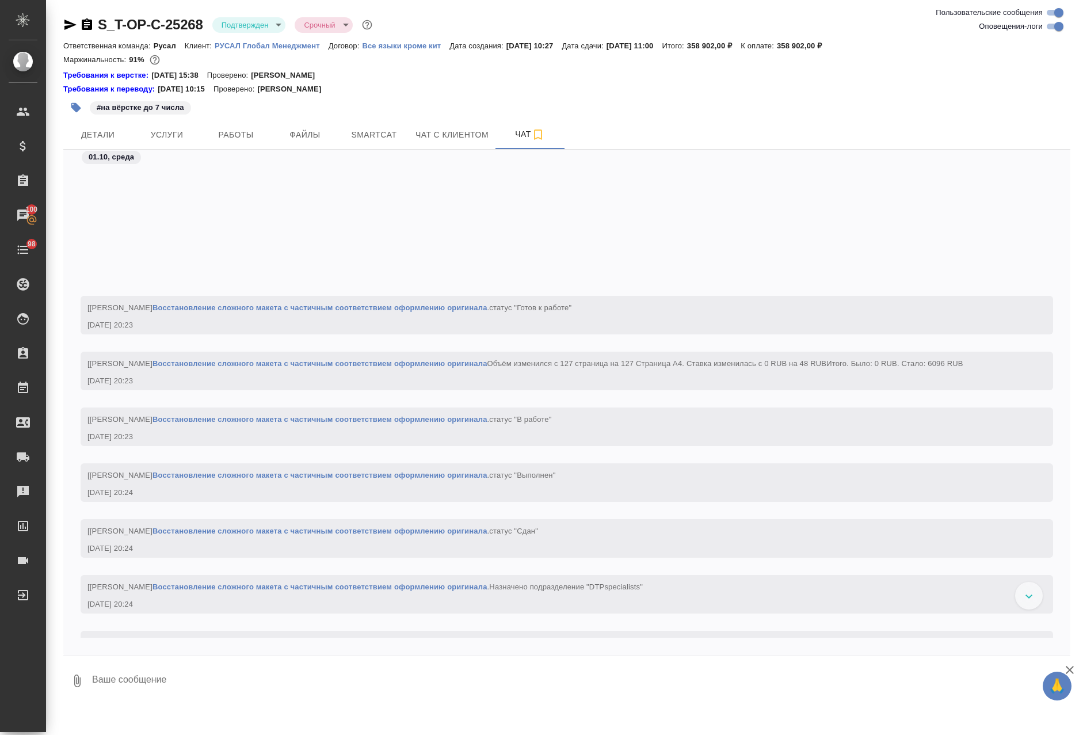
scroll to position [5428, 0]
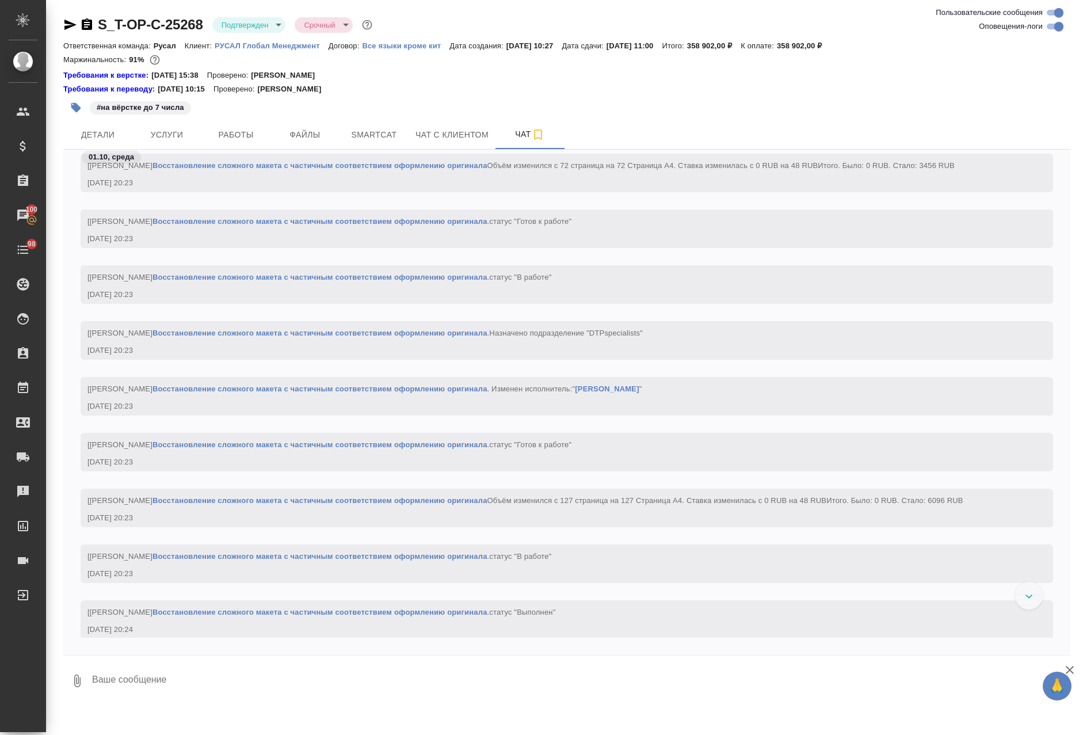
click at [639, 393] on link "Кучеренко Оксана Леонидовна" at bounding box center [607, 388] width 64 height 9
click at [245, 136] on span "Работы" at bounding box center [235, 135] width 55 height 14
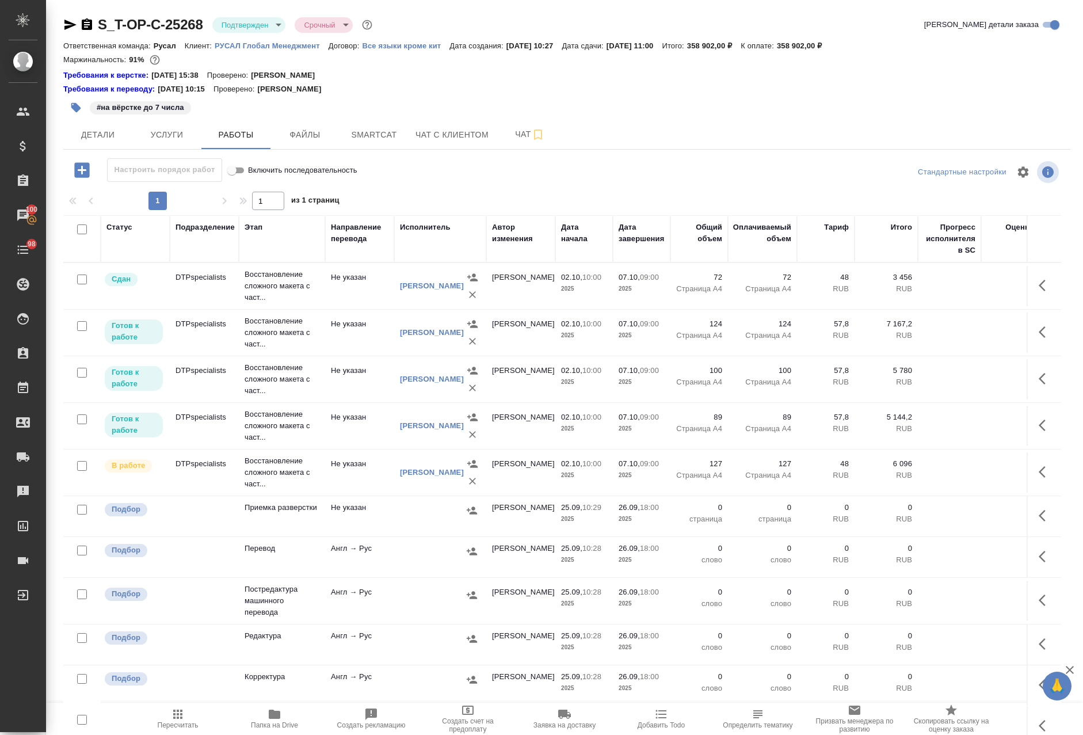
click at [430, 333] on div "Ганина Анна Александровна" at bounding box center [432, 333] width 64 height 12
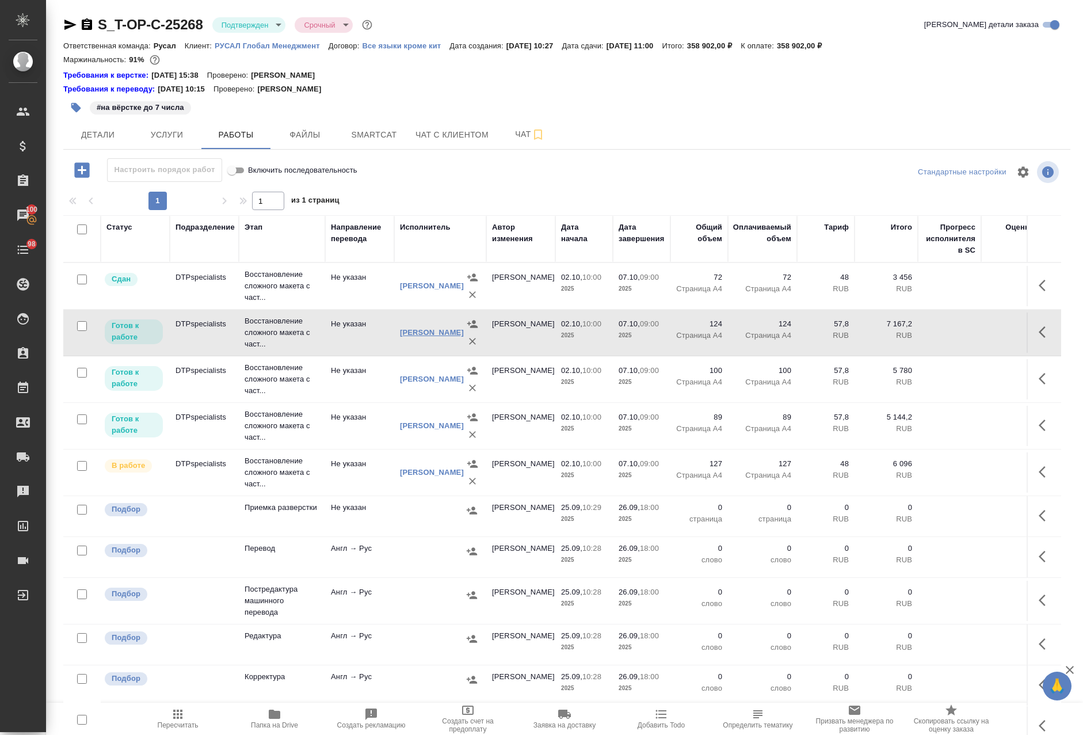
click at [429, 337] on link "Ганина Анна Александровна" at bounding box center [432, 332] width 64 height 9
click at [514, 127] on button "Чат" at bounding box center [529, 134] width 69 height 29
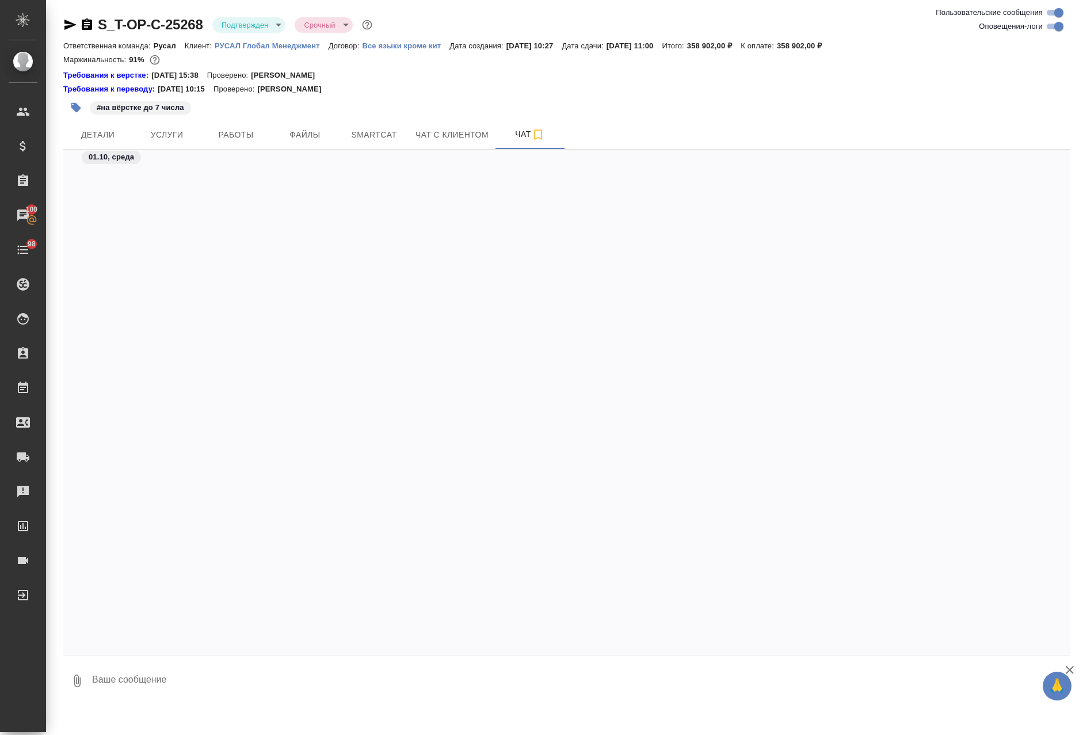
scroll to position [7955, 0]
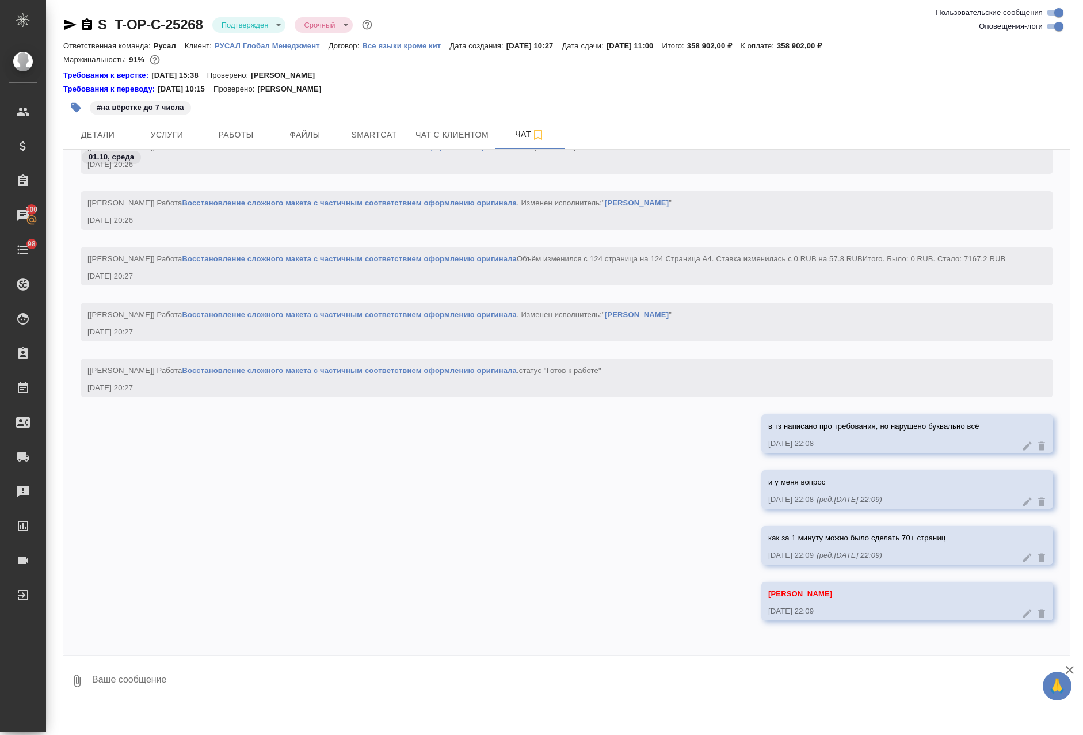
drag, startPoint x: 983, startPoint y: 545, endPoint x: 991, endPoint y: 552, distance: 10.6
click at [980, 552] on div "01.10.25, 22:09 (ред. 01.10.25, 22:09 )" at bounding box center [890, 555] width 245 height 12
click at [1021, 555] on icon at bounding box center [1027, 558] width 12 height 12
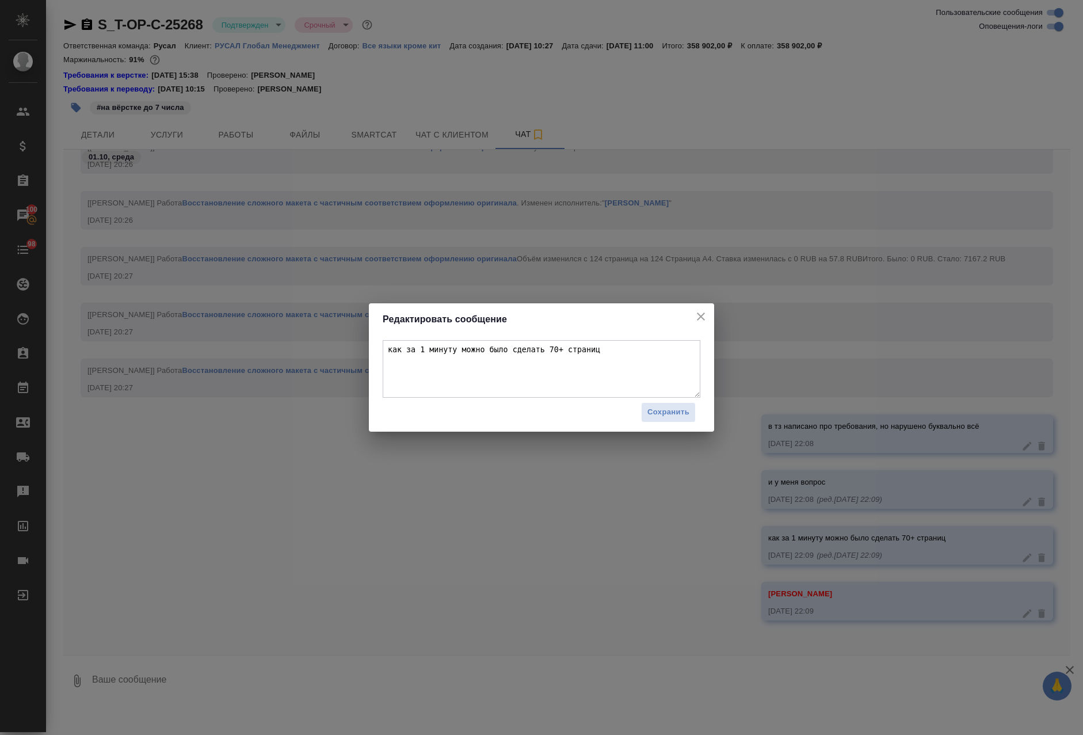
click at [634, 349] on textarea "как за 1 минуту можно было сделать 70+ страниц" at bounding box center [542, 369] width 318 height 58
type textarea "как за 1 минуту можно было сделать 70+ страниц?"
click at [655, 403] on button "Сохранить" at bounding box center [668, 412] width 55 height 20
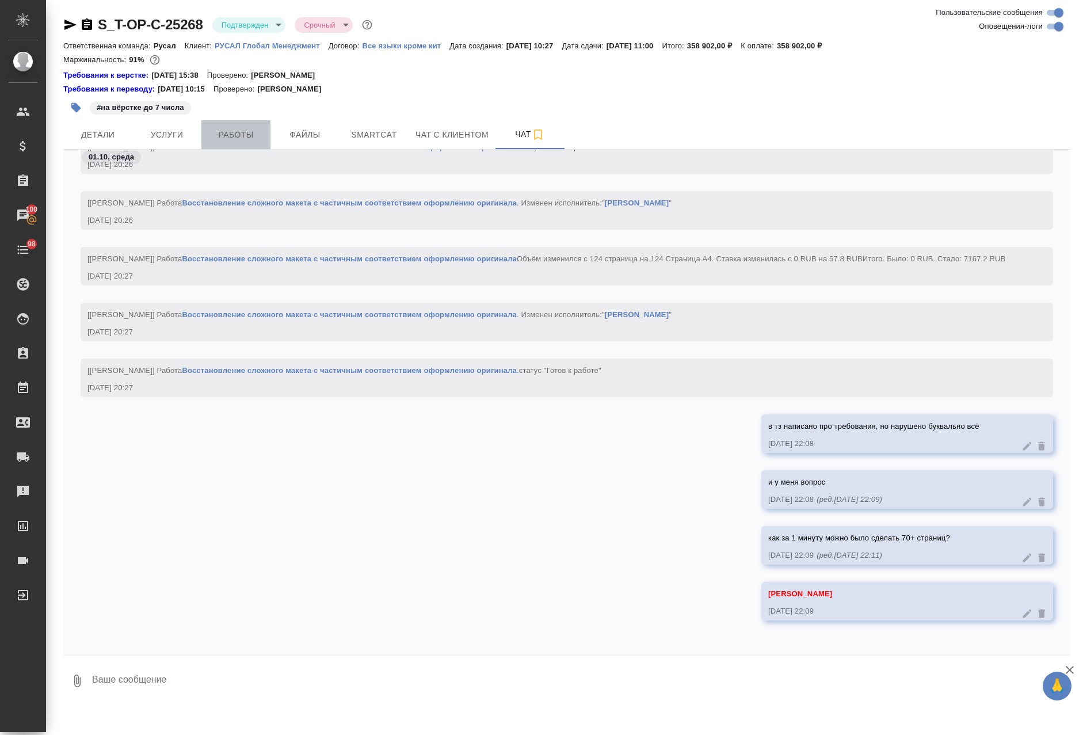
click at [252, 144] on button "Работы" at bounding box center [235, 134] width 69 height 29
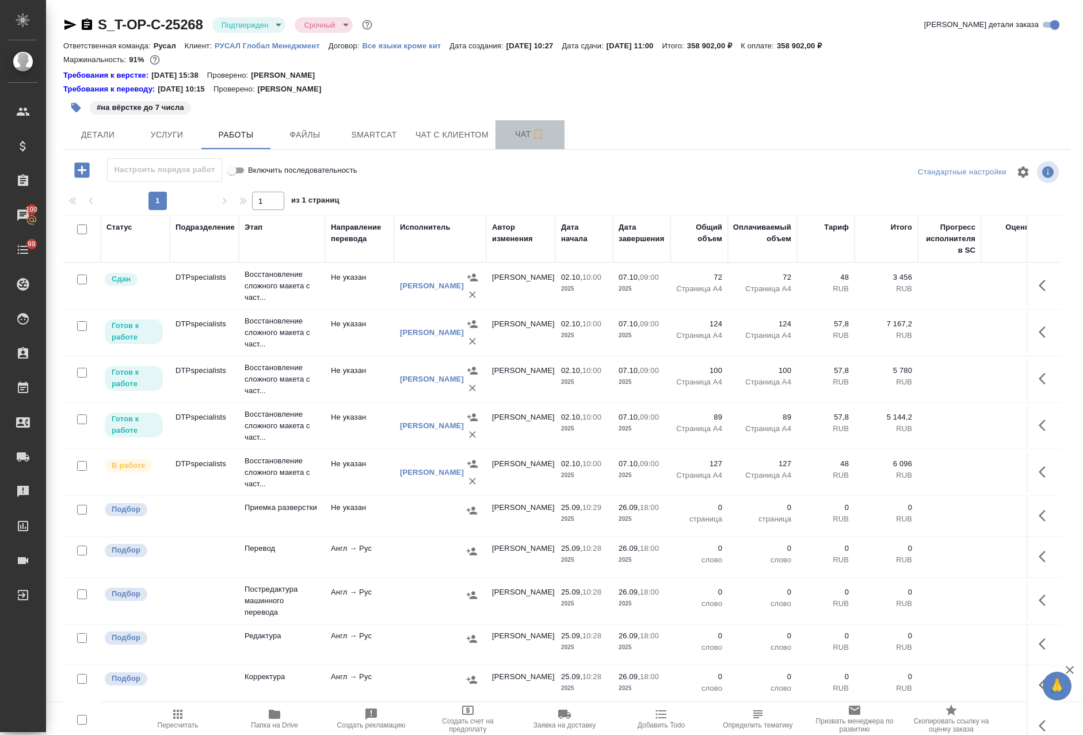
click at [511, 131] on span "Чат" at bounding box center [529, 134] width 55 height 14
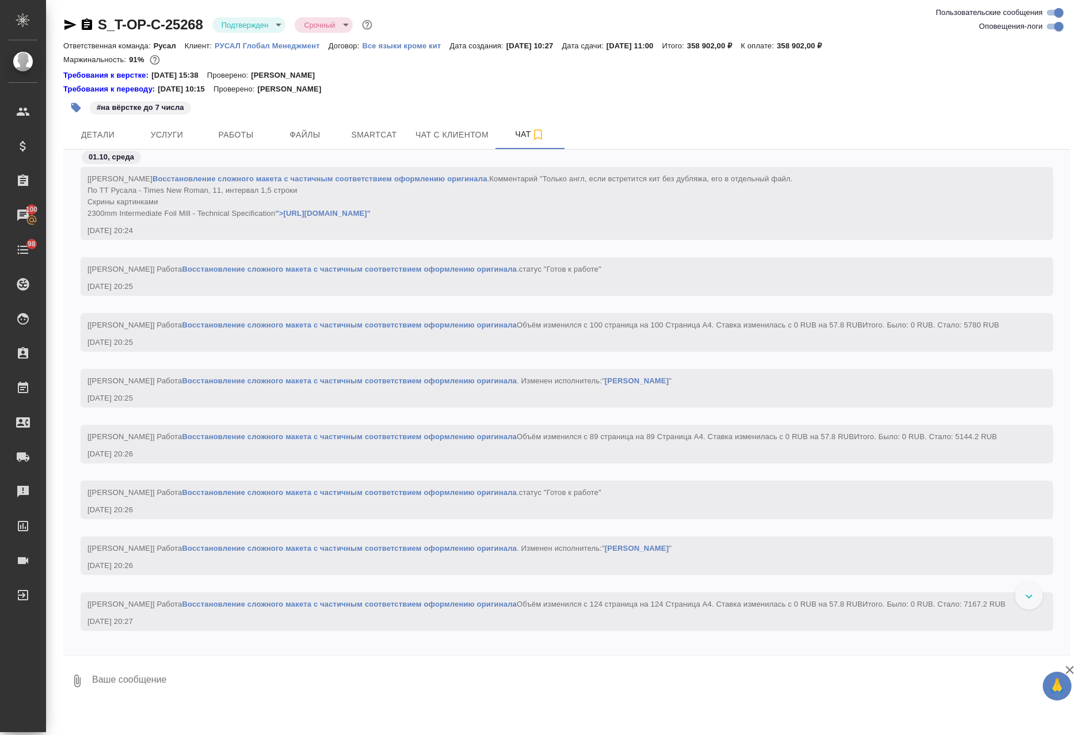
scroll to position [6586, 0]
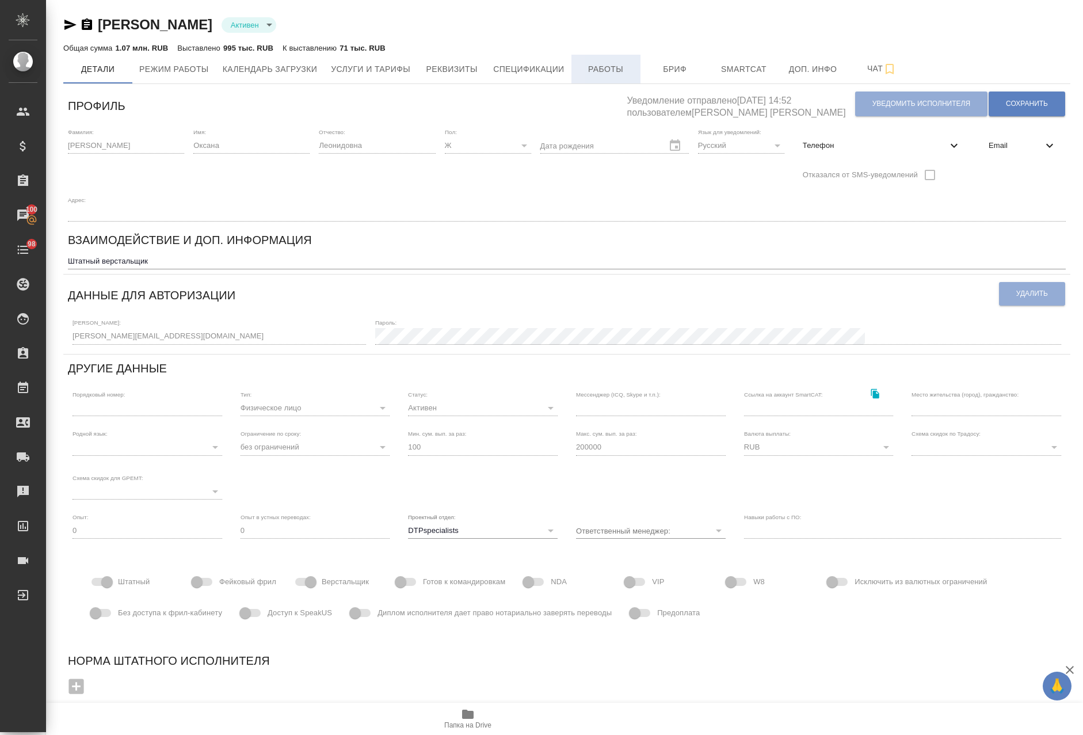
click at [612, 67] on span "Работы" at bounding box center [605, 69] width 55 height 14
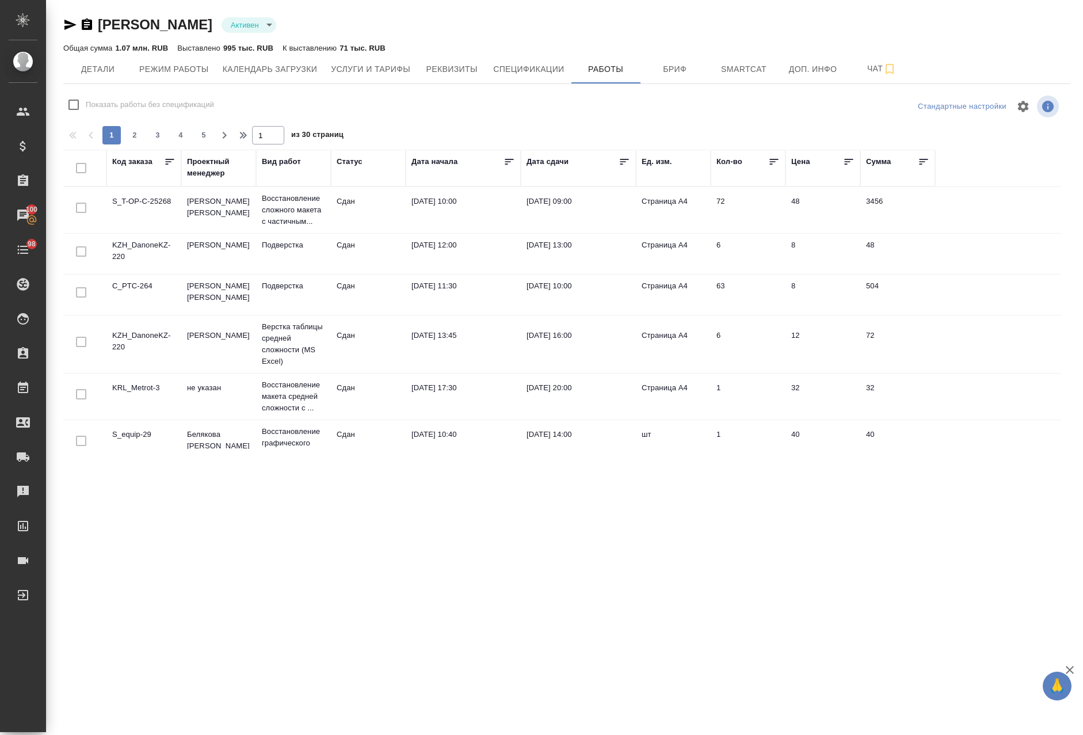
checkbox input "false"
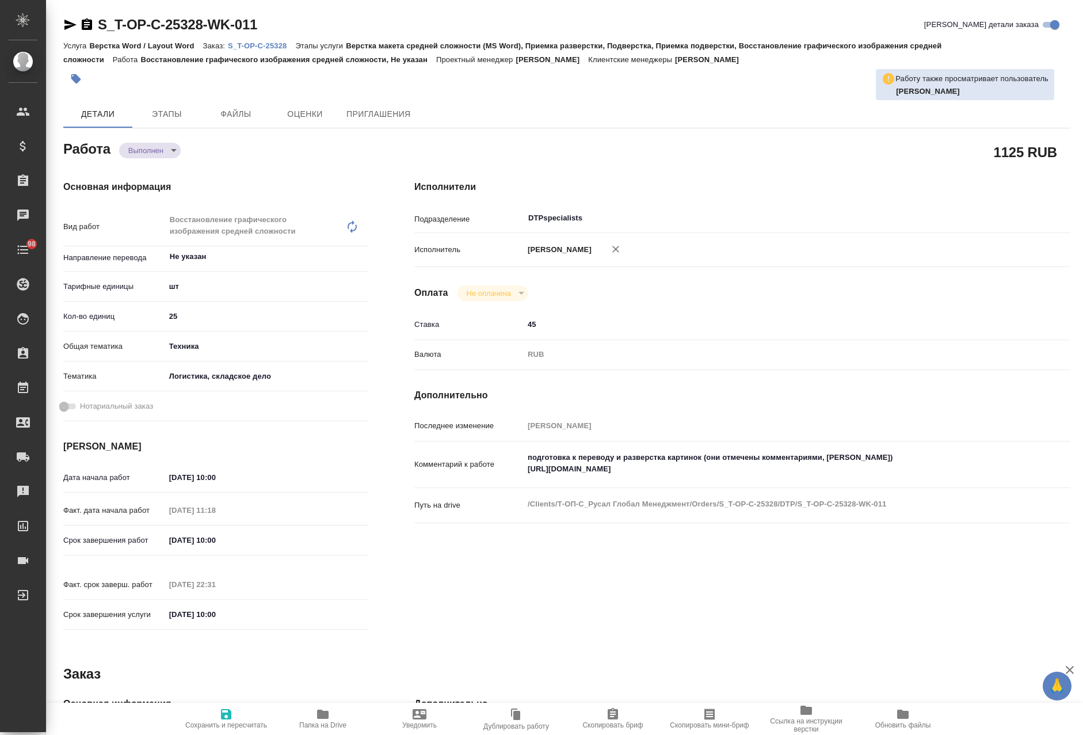
type textarea "x"
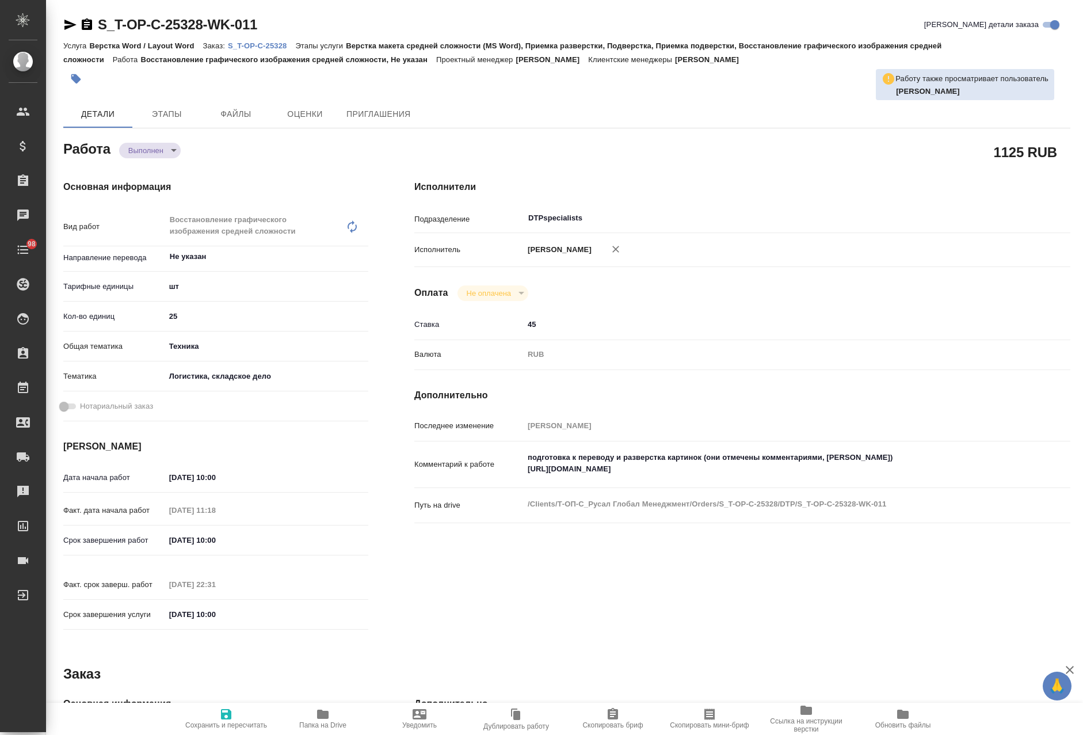
type textarea "x"
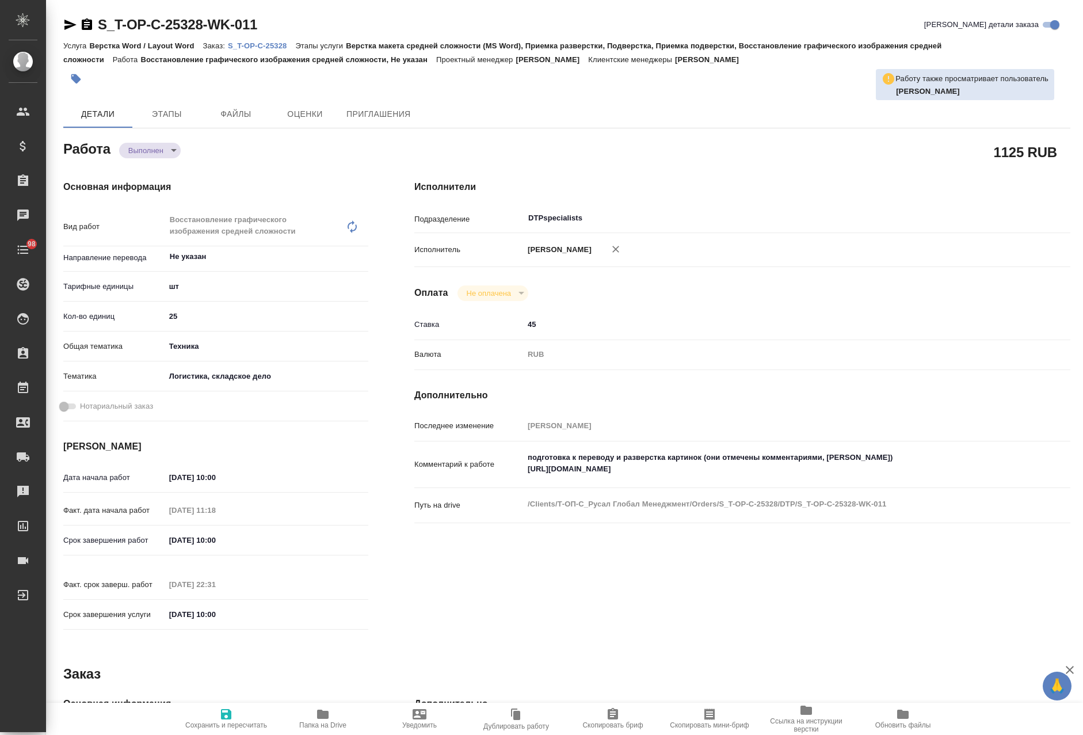
type textarea "x"
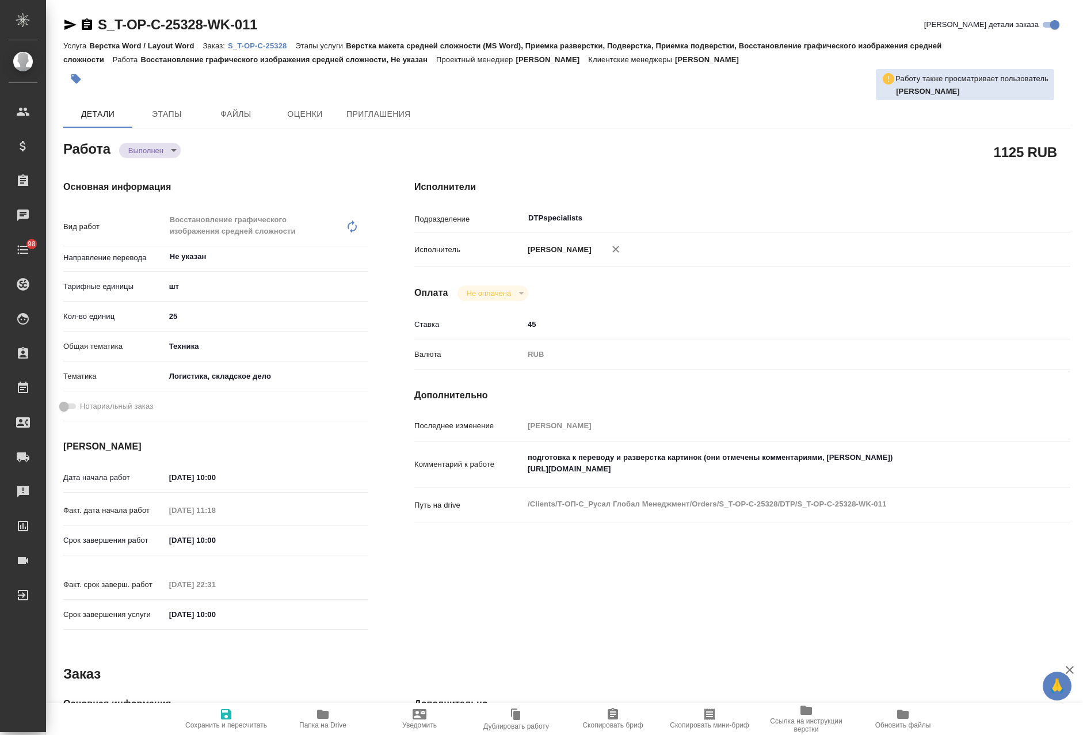
type textarea "x"
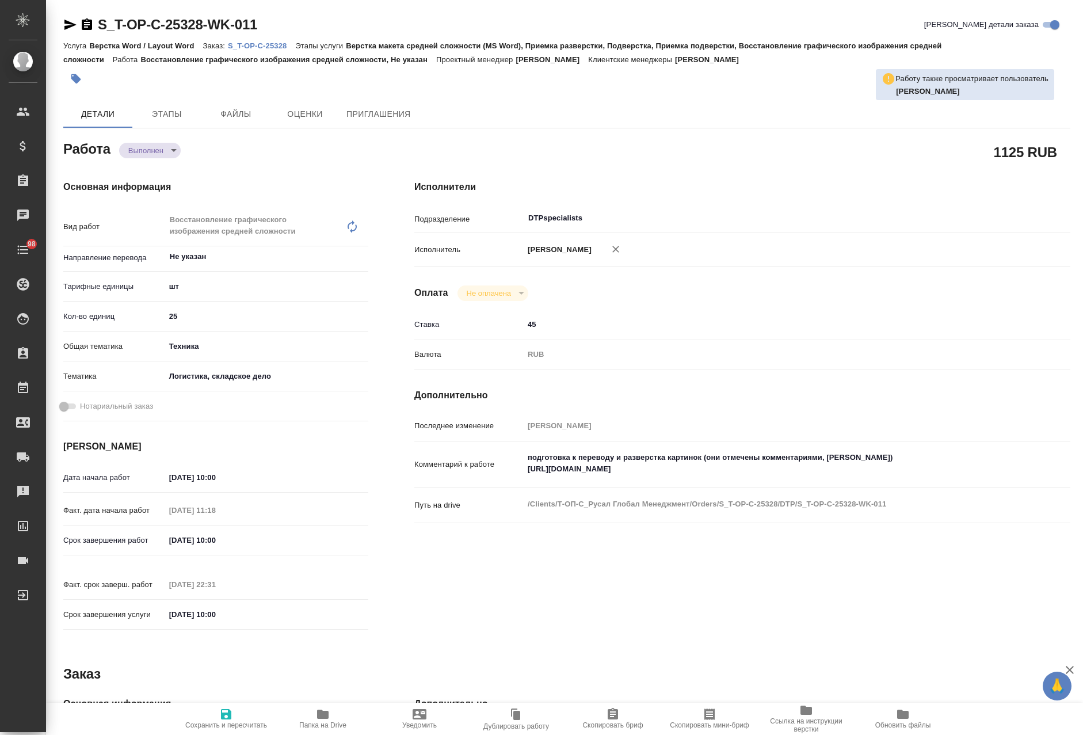
type textarea "x"
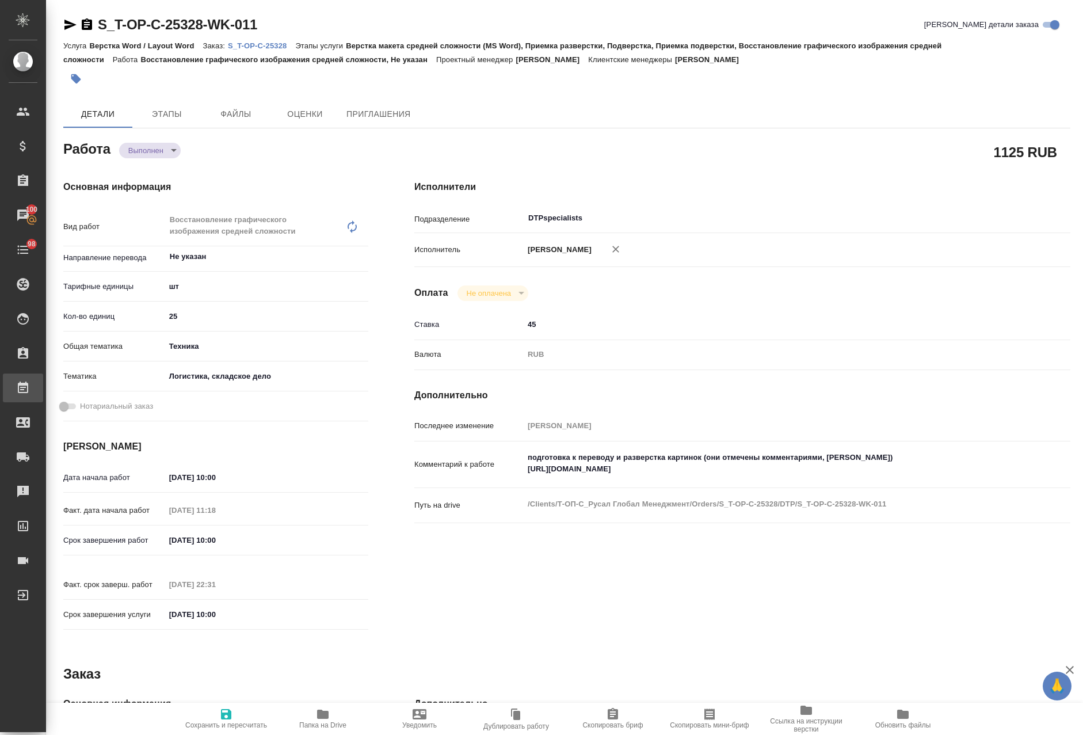
type textarea "x"
